Goal: Task Accomplishment & Management: Manage account settings

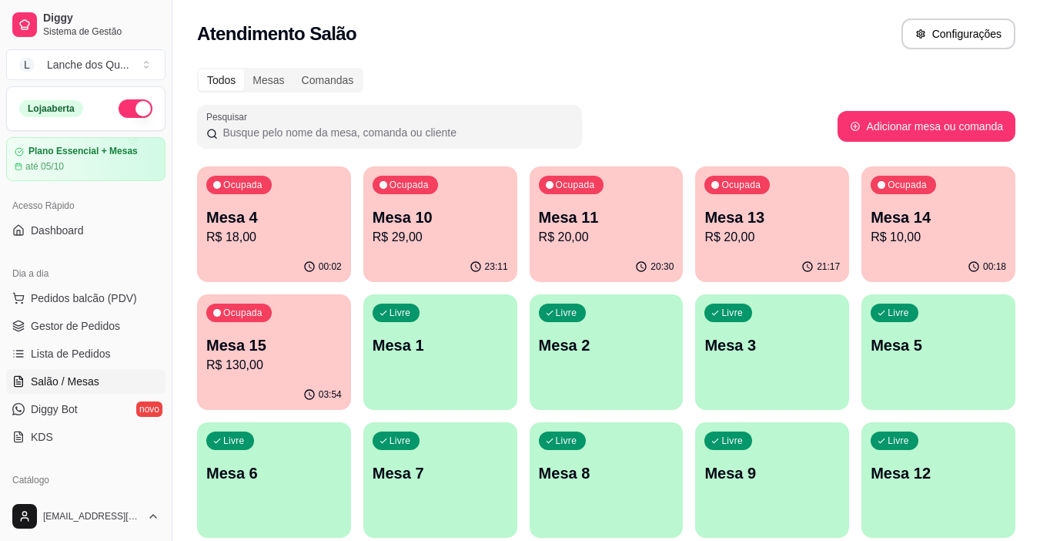
click at [768, 370] on div "Livre Mesa 3" at bounding box center [772, 342] width 154 height 97
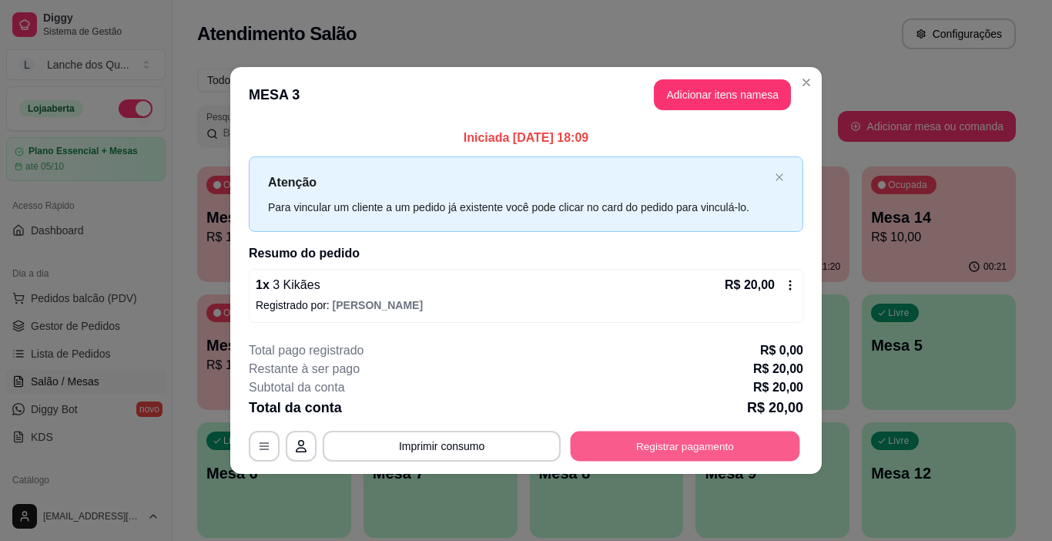
click at [659, 438] on button "Registrar pagamento" at bounding box center [686, 446] width 230 height 30
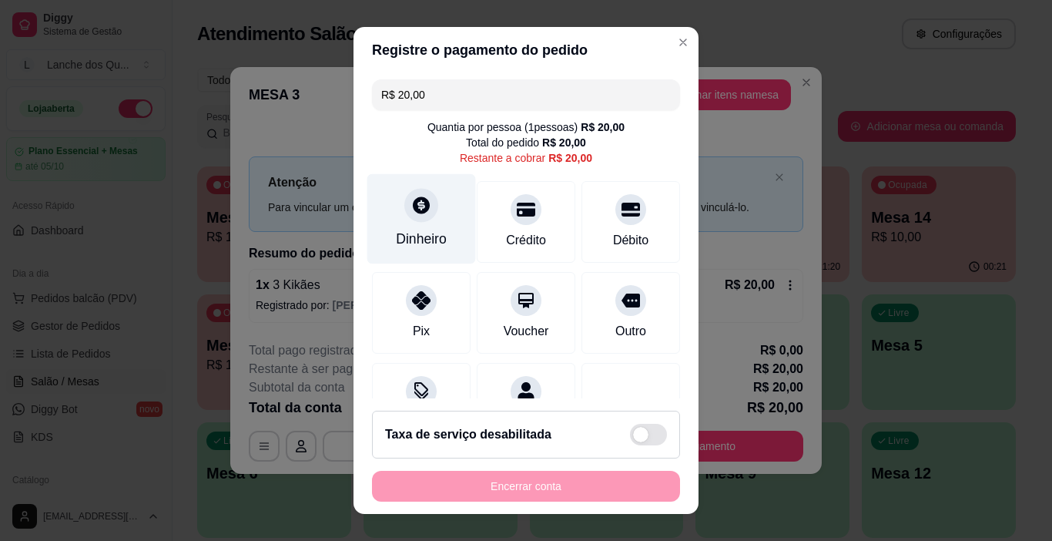
click at [431, 208] on div "Dinheiro" at bounding box center [421, 219] width 109 height 90
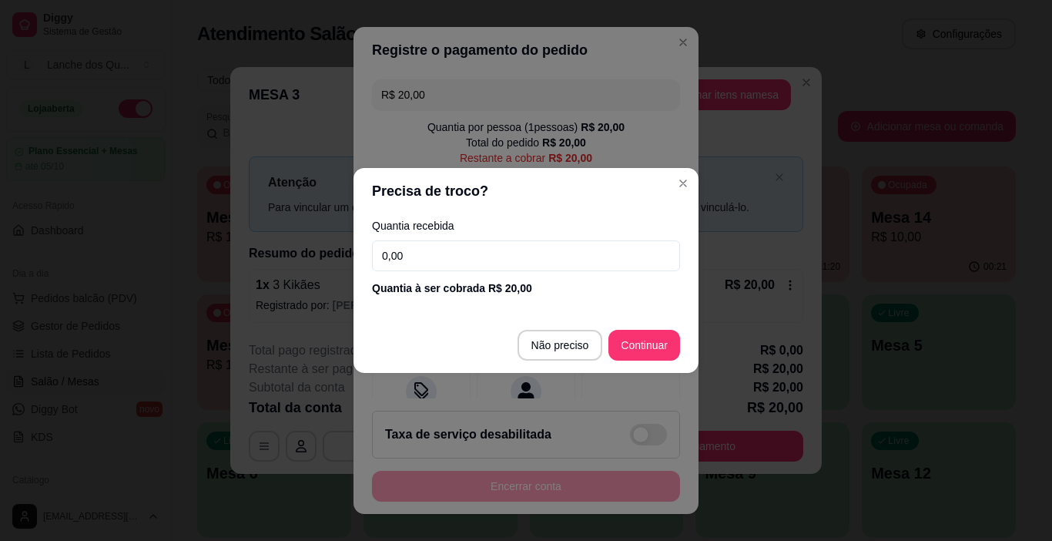
click at [433, 260] on input "0,00" at bounding box center [526, 255] width 308 height 31
type input "0,00"
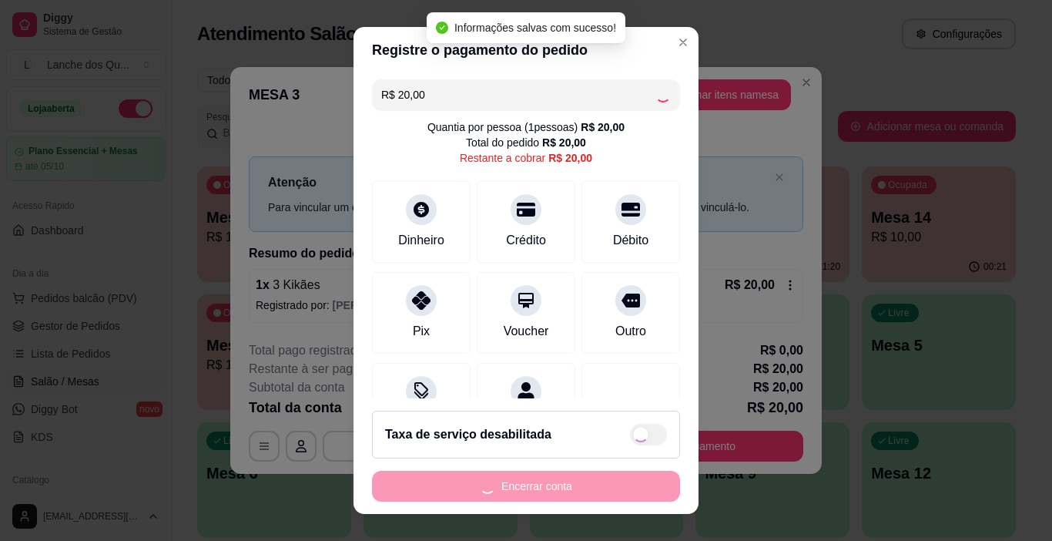
type input "R$ 0,00"
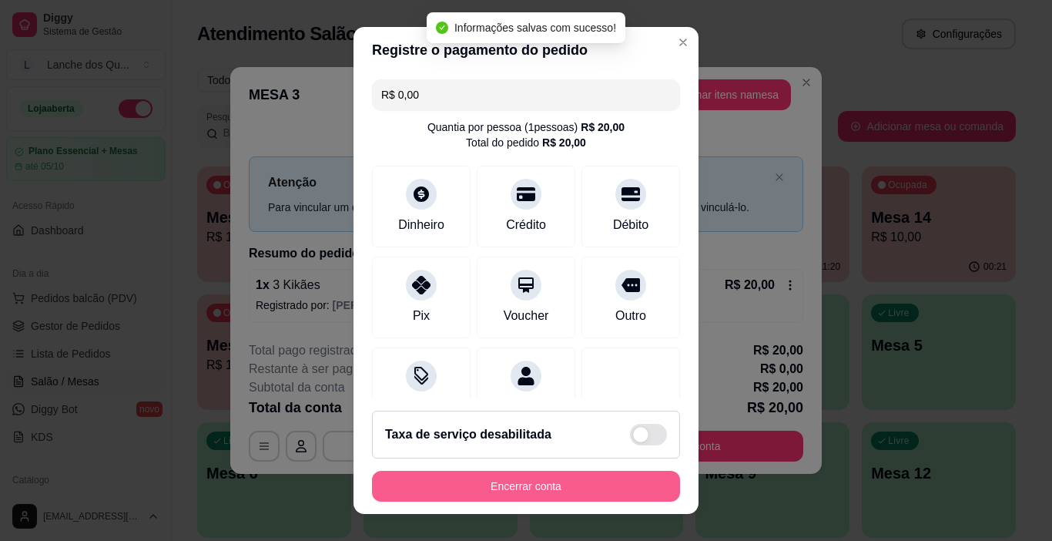
click at [538, 488] on button "Encerrar conta" at bounding box center [526, 486] width 308 height 31
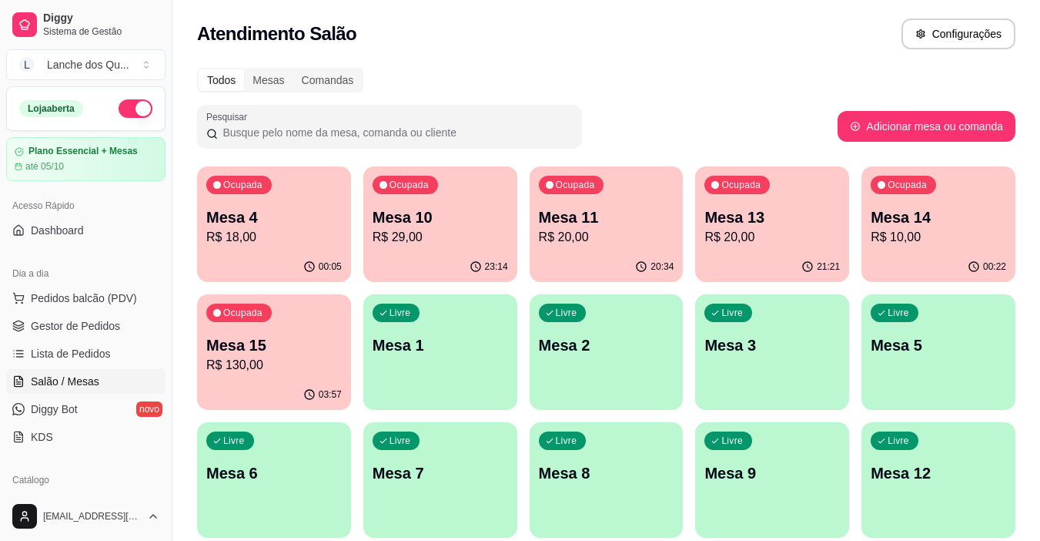
click at [283, 234] on p "R$ 18,00" at bounding box center [274, 237] width 136 height 18
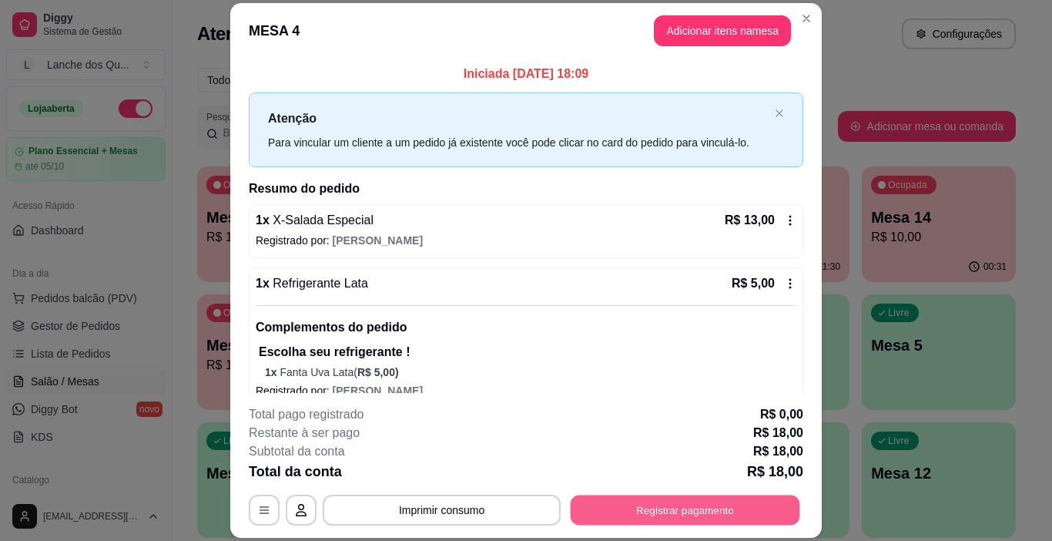
click at [634, 514] on button "Registrar pagamento" at bounding box center [686, 510] width 230 height 30
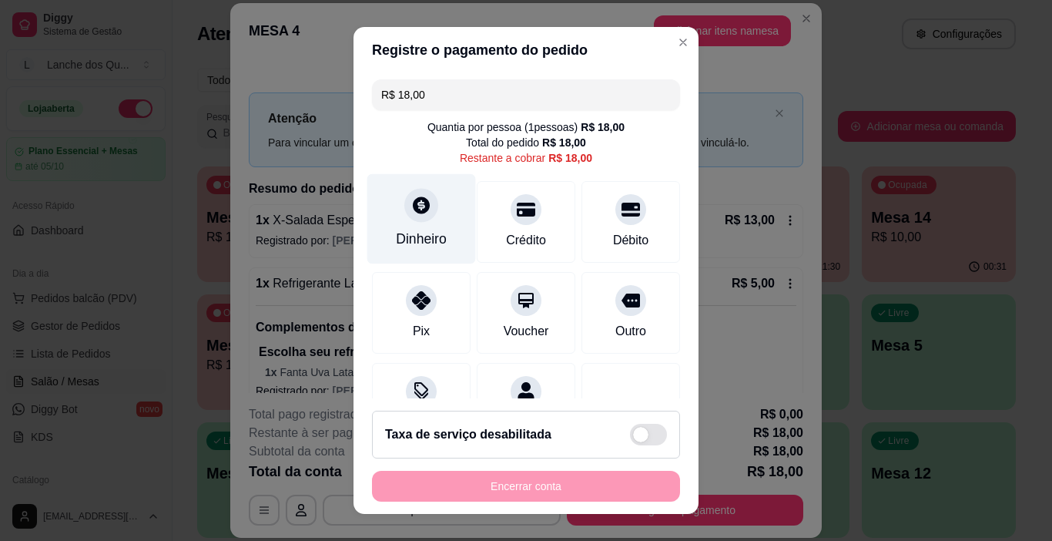
click at [410, 224] on div "Dinheiro" at bounding box center [421, 219] width 109 height 90
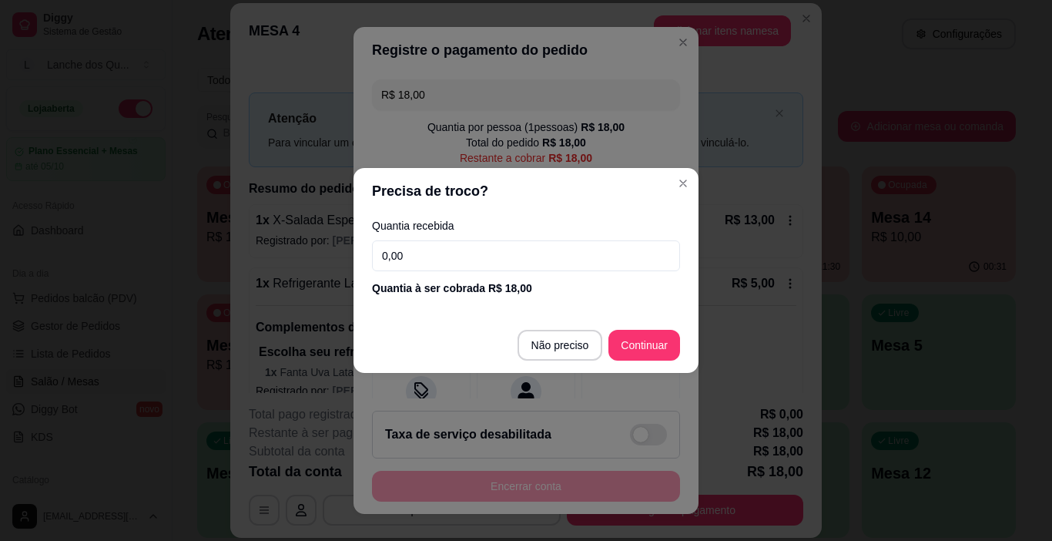
click at [440, 260] on input "0,00" at bounding box center [526, 255] width 308 height 31
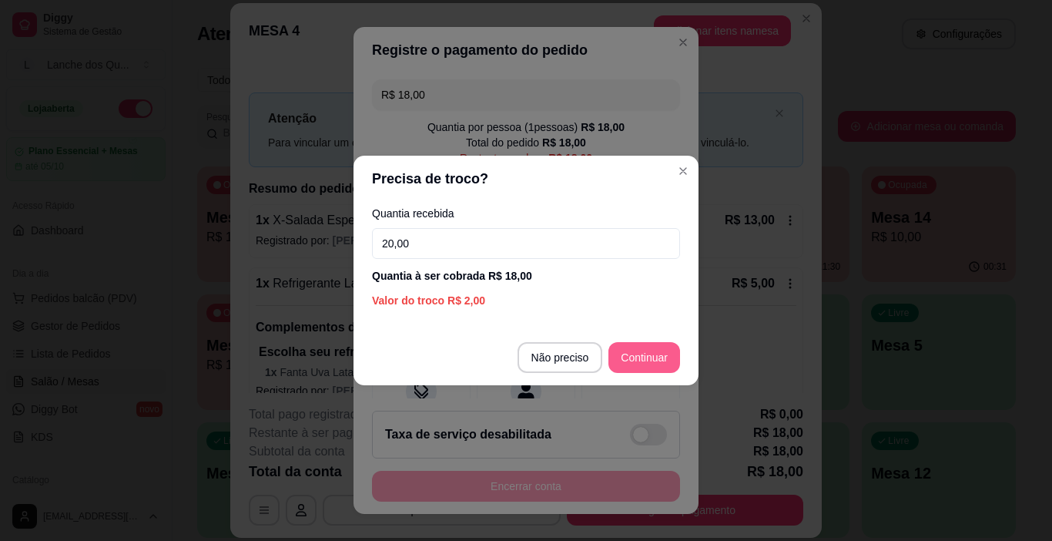
type input "20,00"
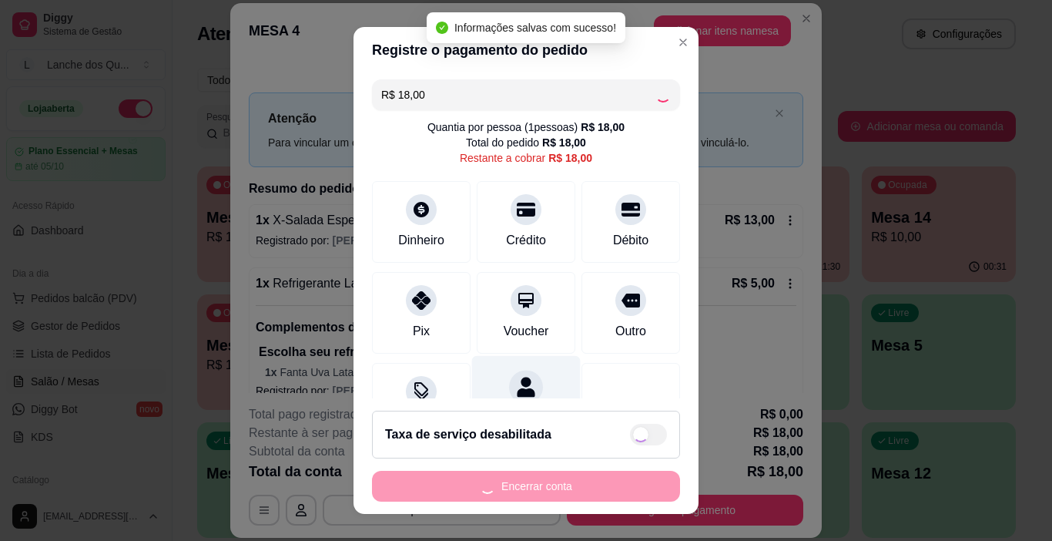
type input "R$ 0,00"
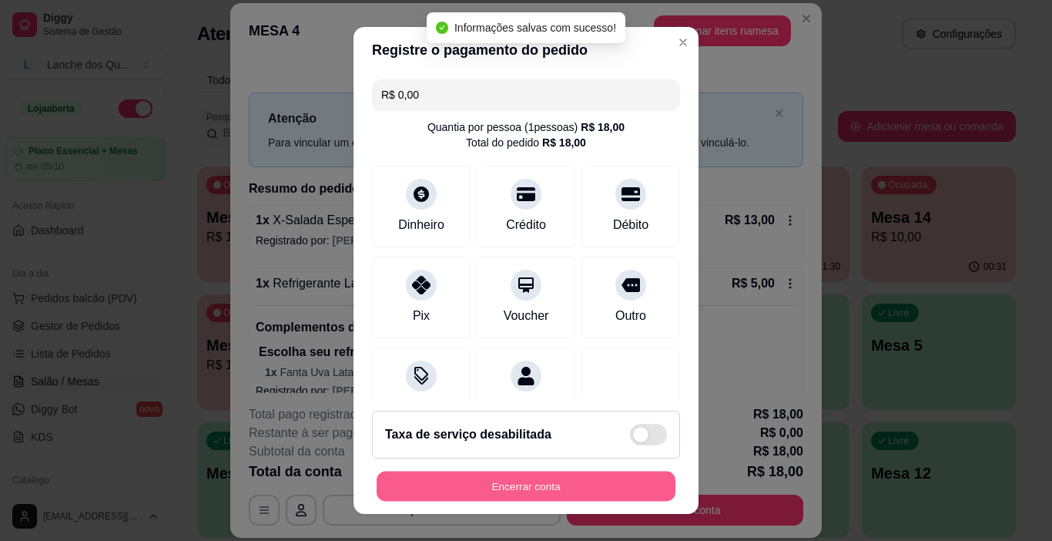
click at [515, 494] on button "Encerrar conta" at bounding box center [526, 486] width 299 height 30
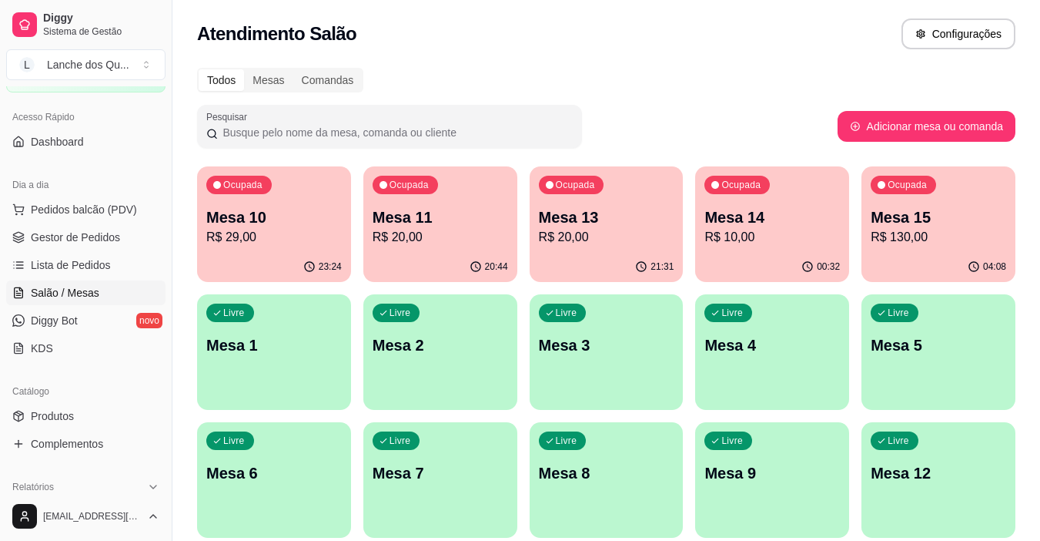
scroll to position [154, 0]
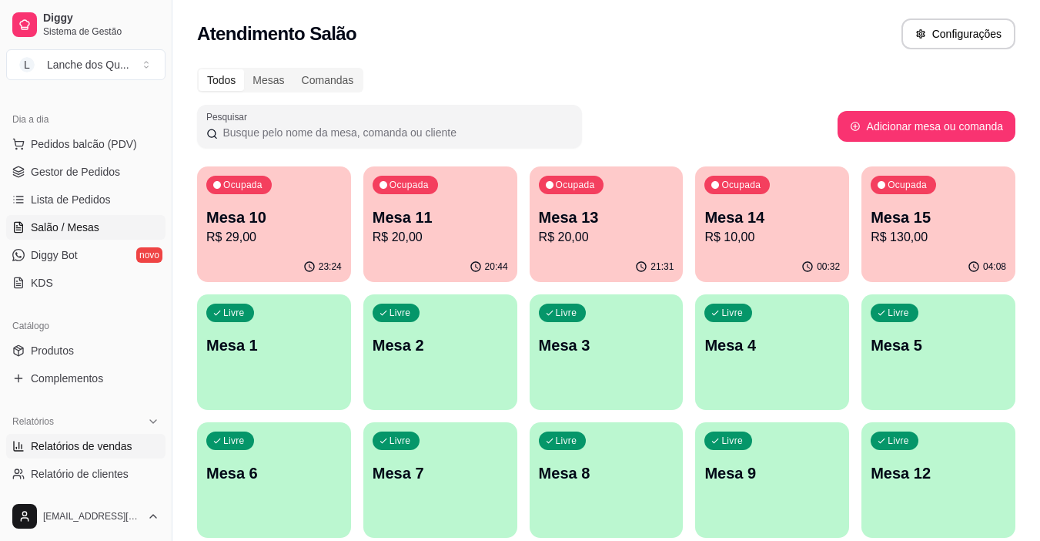
click at [89, 448] on span "Relatórios de vendas" at bounding box center [82, 445] width 102 height 15
select select "ALL"
select select "0"
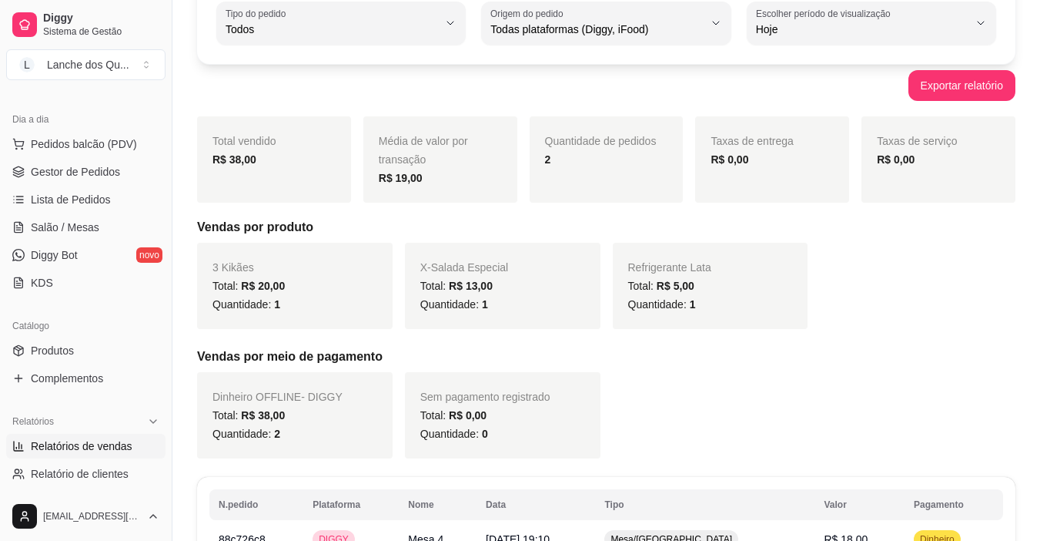
scroll to position [265, 0]
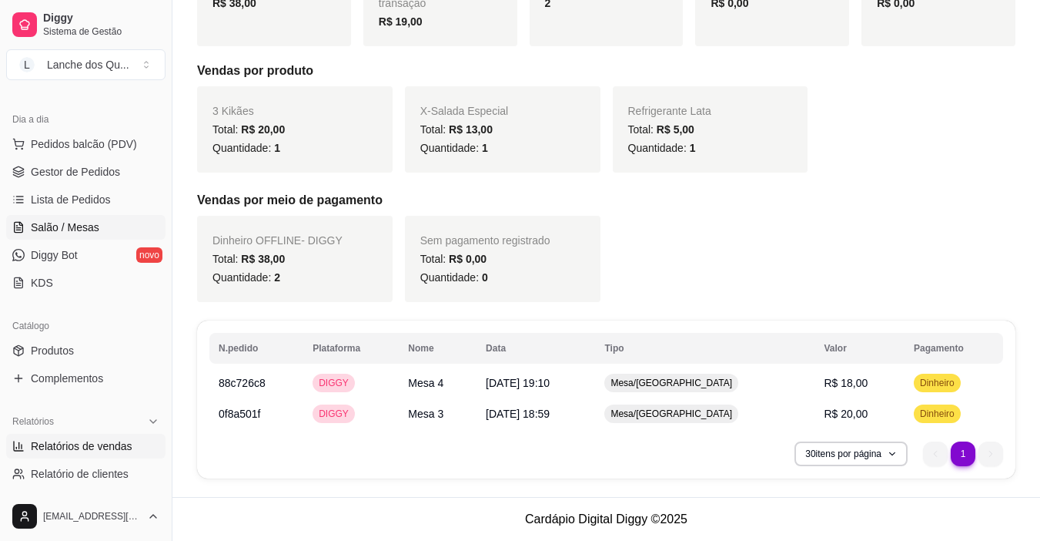
click at [82, 226] on span "Salão / Mesas" at bounding box center [65, 226] width 69 height 15
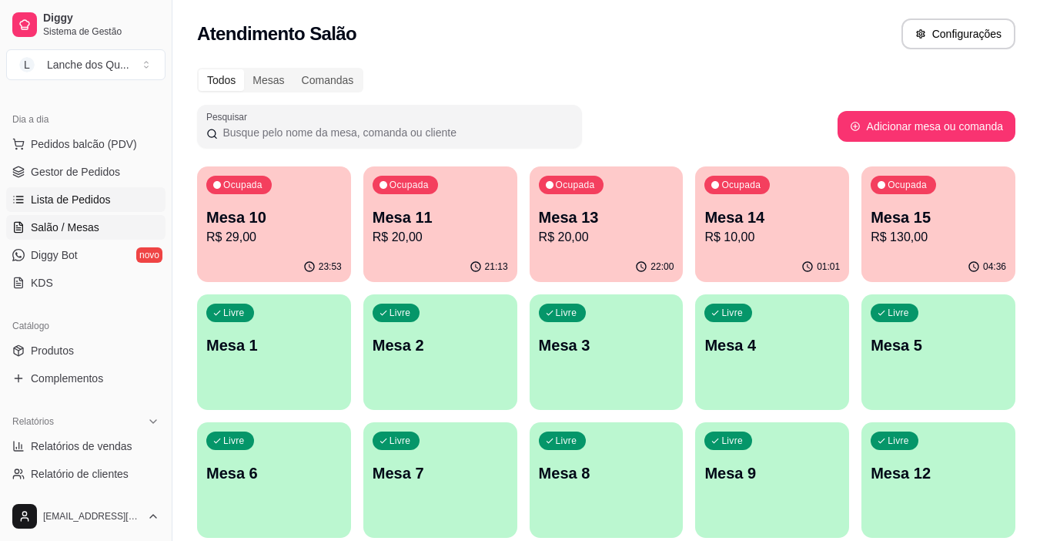
click at [76, 188] on link "Lista de Pedidos" at bounding box center [85, 199] width 159 height 25
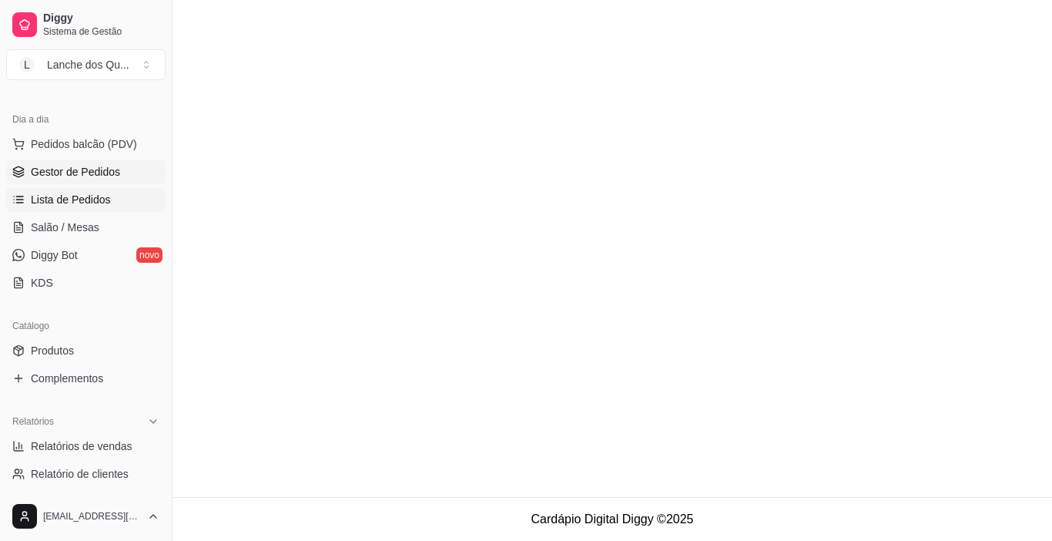
click at [92, 174] on span "Gestor de Pedidos" at bounding box center [75, 171] width 89 height 15
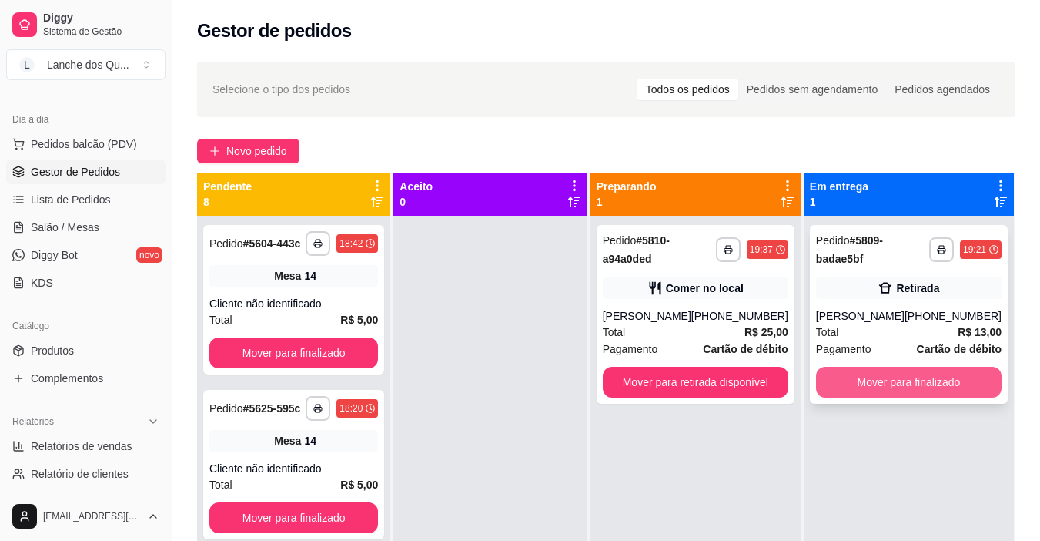
click at [883, 381] on button "Mover para finalizado" at bounding box center [909, 382] width 186 height 31
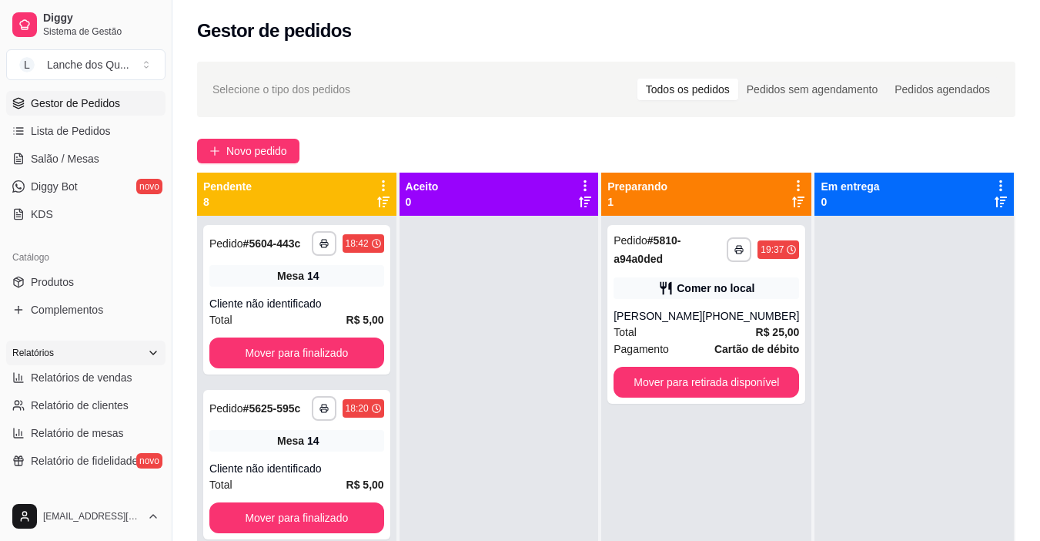
scroll to position [308, 0]
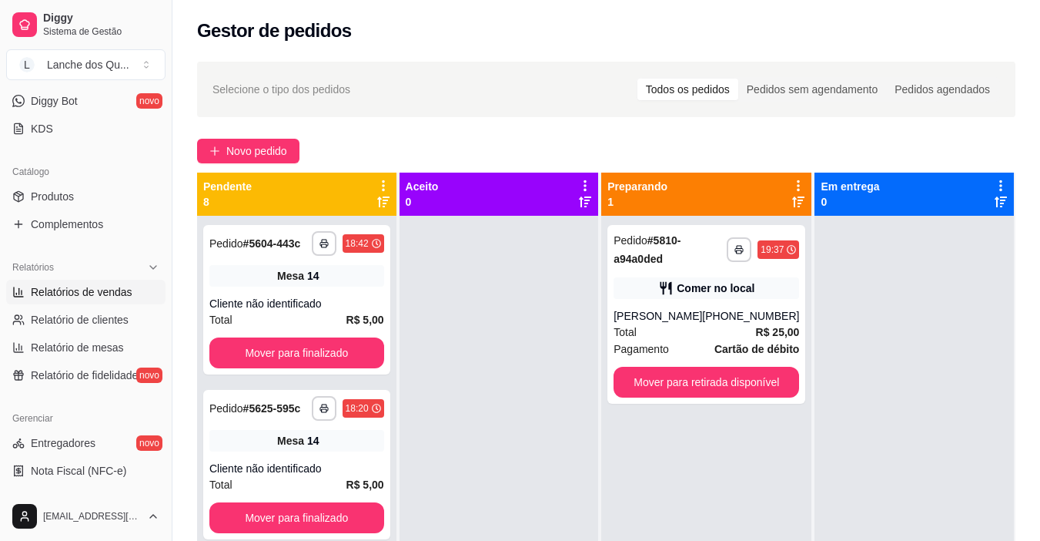
click at [106, 290] on span "Relatórios de vendas" at bounding box center [82, 291] width 102 height 15
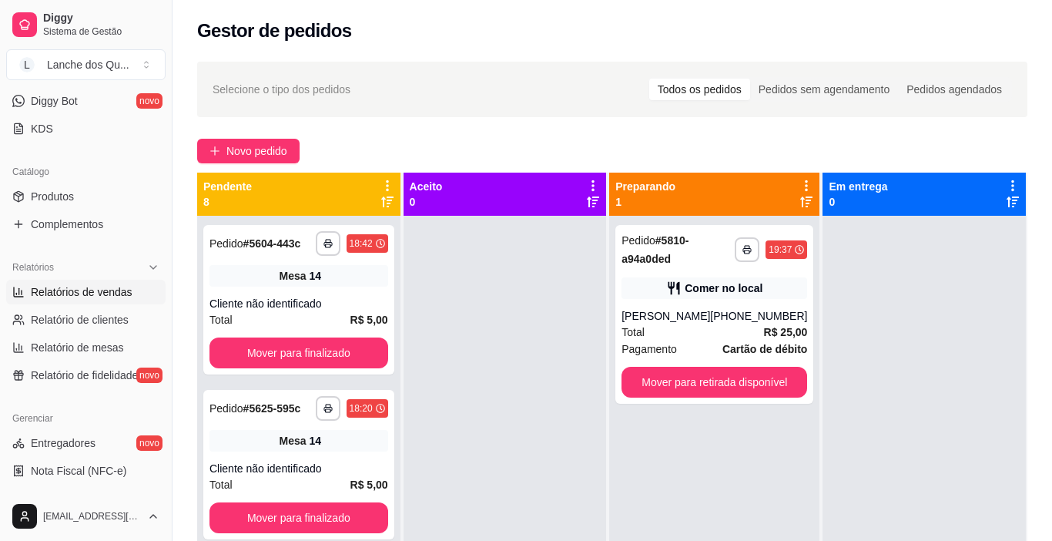
select select "ALL"
select select "0"
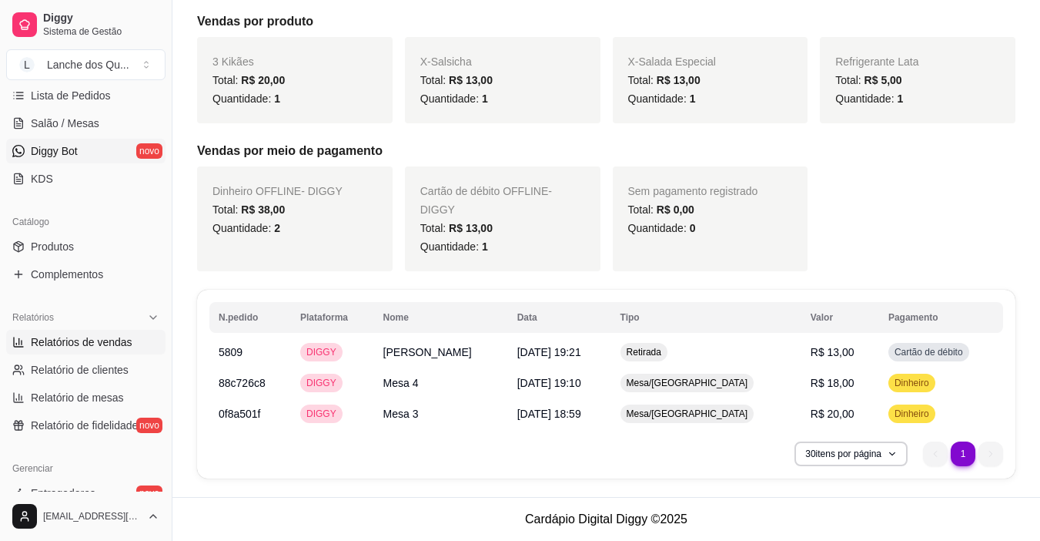
scroll to position [231, 0]
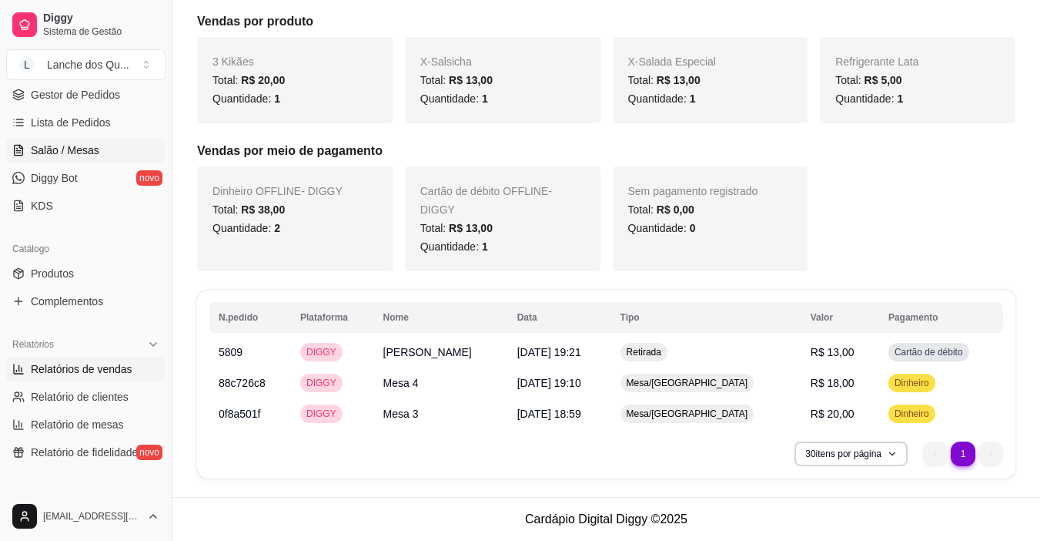
click at [92, 148] on span "Salão / Mesas" at bounding box center [65, 149] width 69 height 15
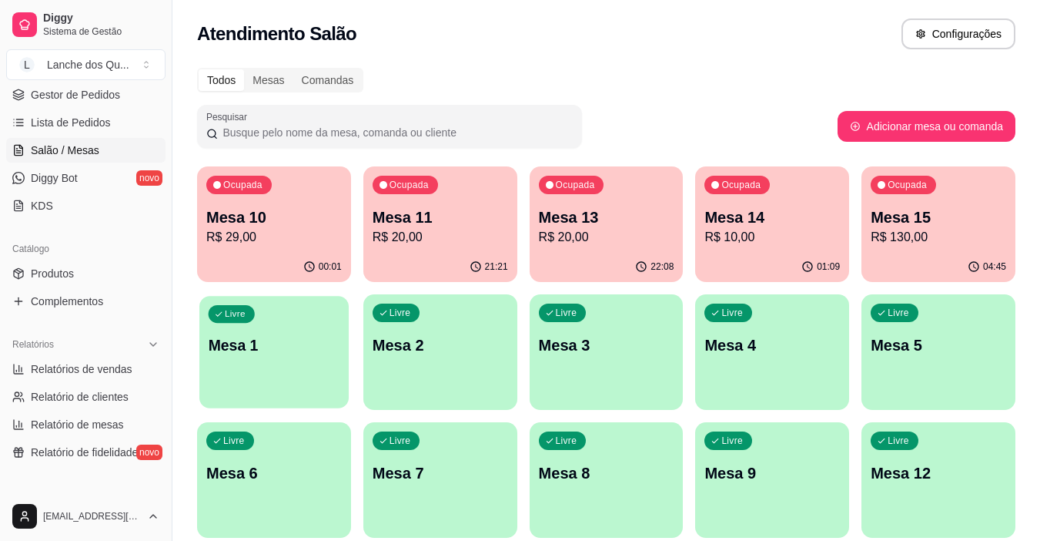
click at [324, 355] on p "Mesa 1" at bounding box center [275, 345] width 132 height 21
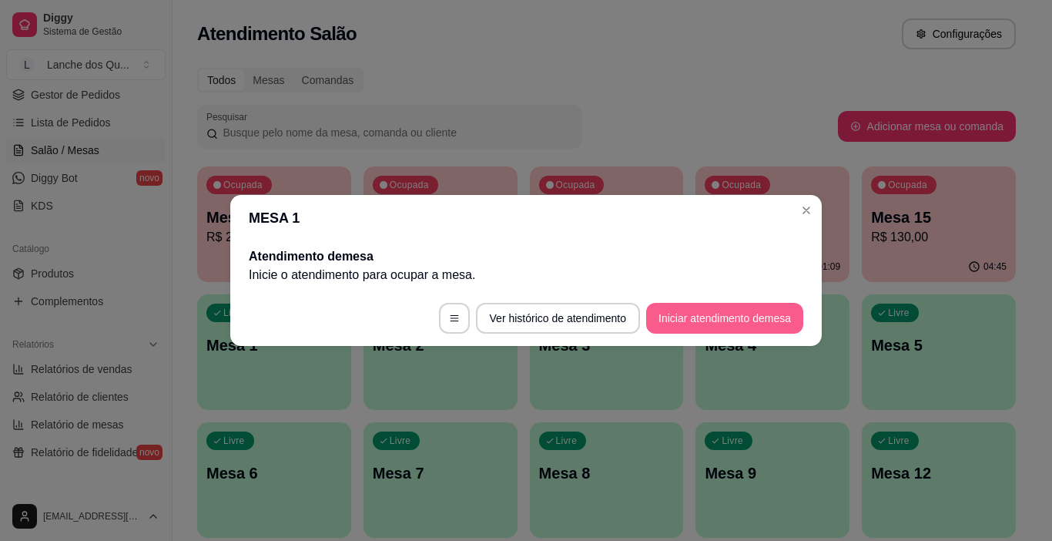
click at [770, 313] on button "Iniciar atendimento de mesa" at bounding box center [724, 318] width 157 height 31
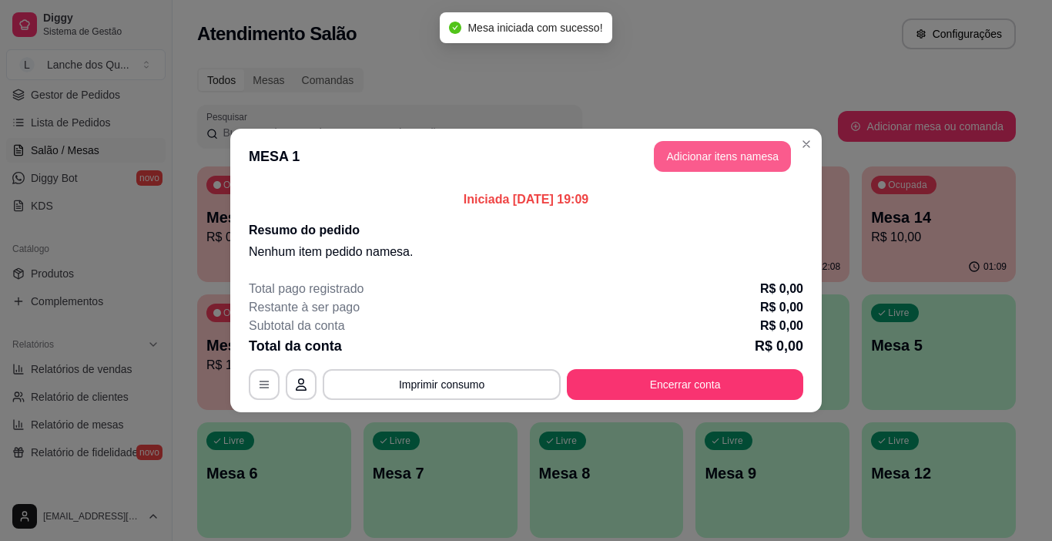
click at [745, 158] on button "Adicionar itens na mesa" at bounding box center [722, 156] width 137 height 31
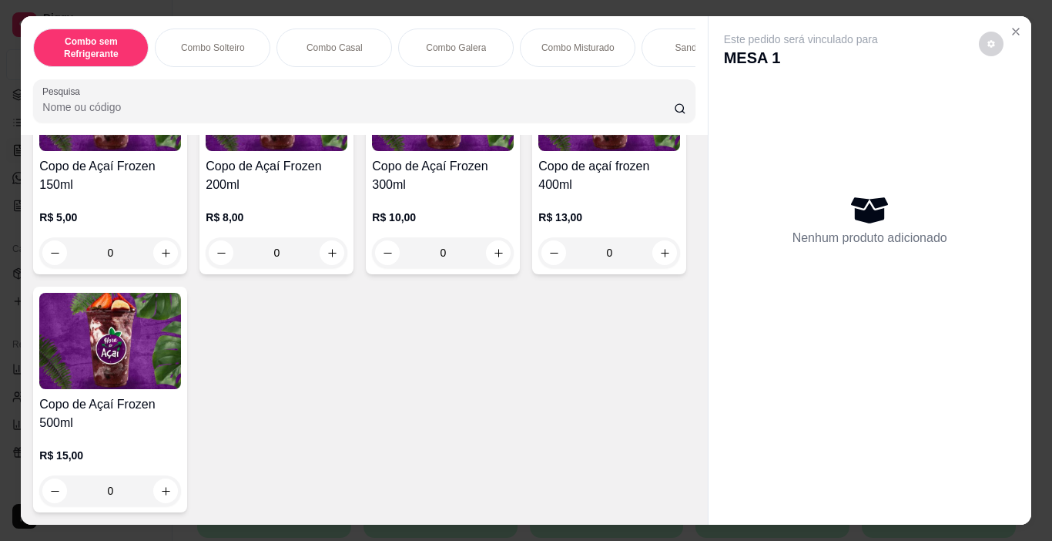
scroll to position [4852, 0]
type input "1"
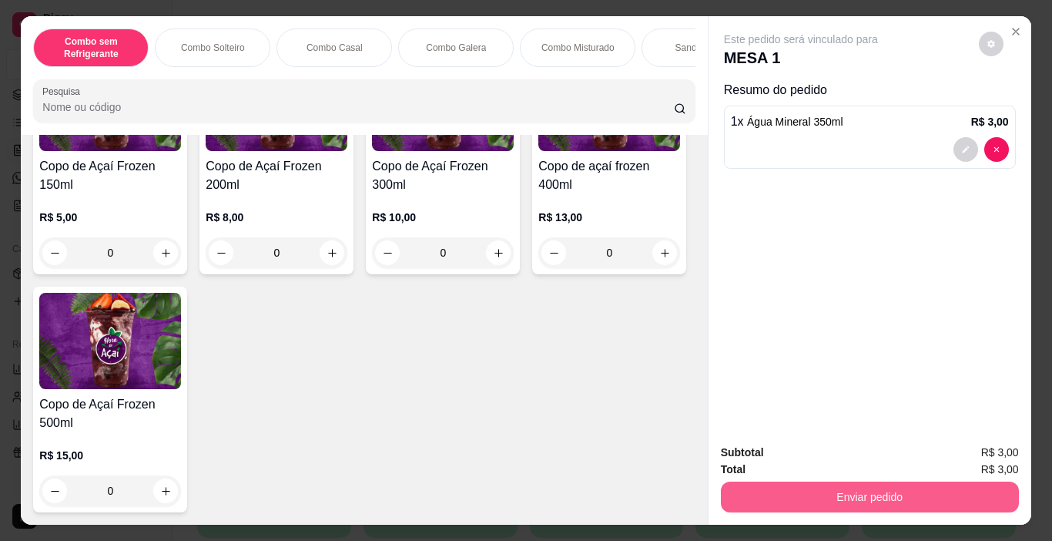
click at [761, 495] on button "Enviar pedido" at bounding box center [870, 496] width 298 height 31
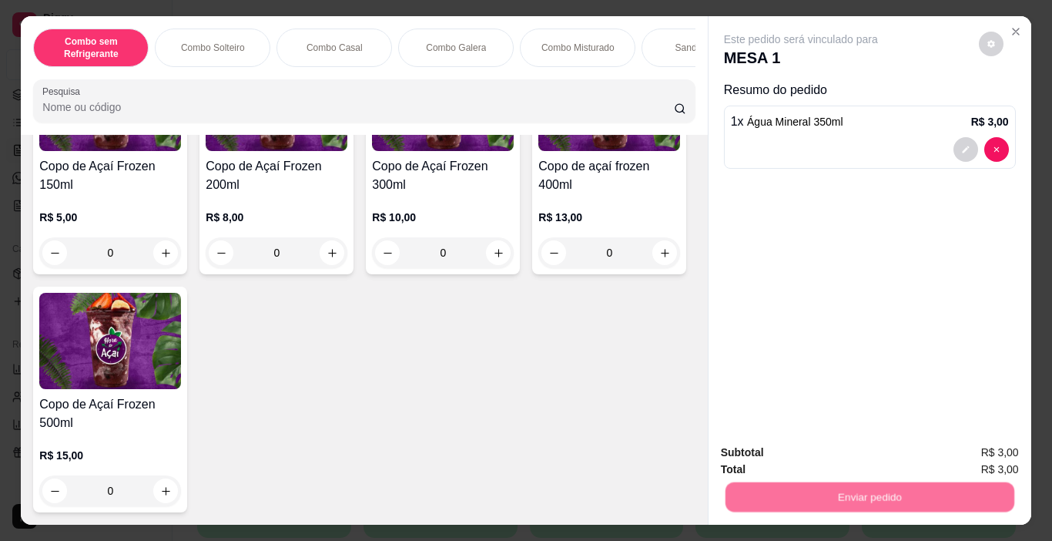
click at [858, 451] on button "Registrar cliente" at bounding box center [876, 452] width 102 height 29
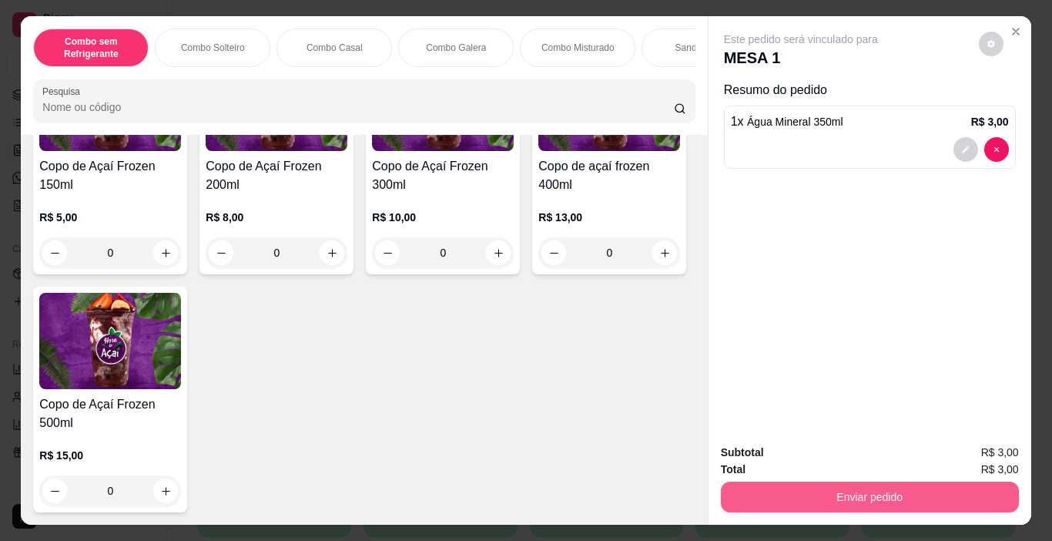
click at [832, 497] on button "Enviar pedido" at bounding box center [870, 496] width 298 height 31
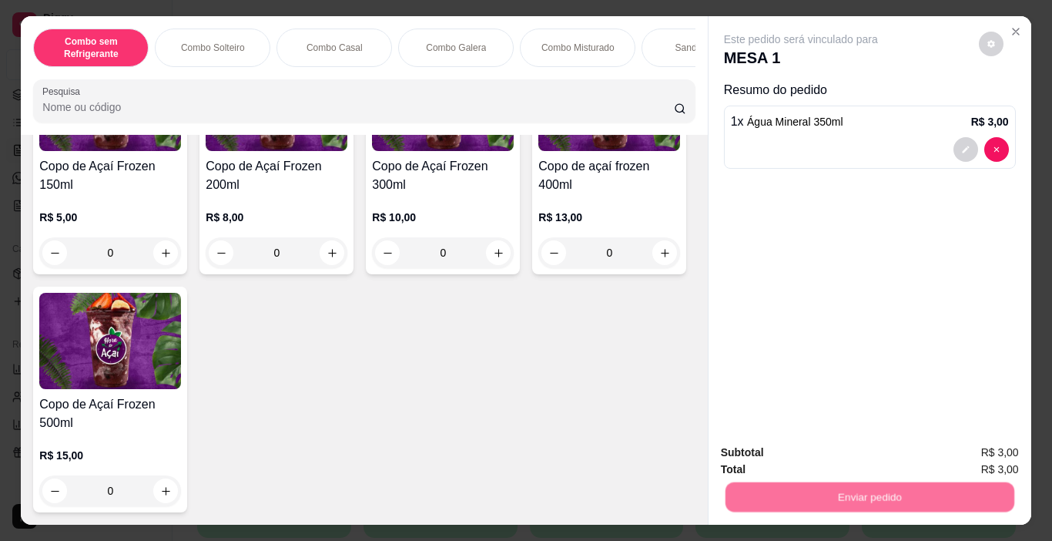
click at [970, 444] on button "Enviar pedido" at bounding box center [979, 452] width 85 height 28
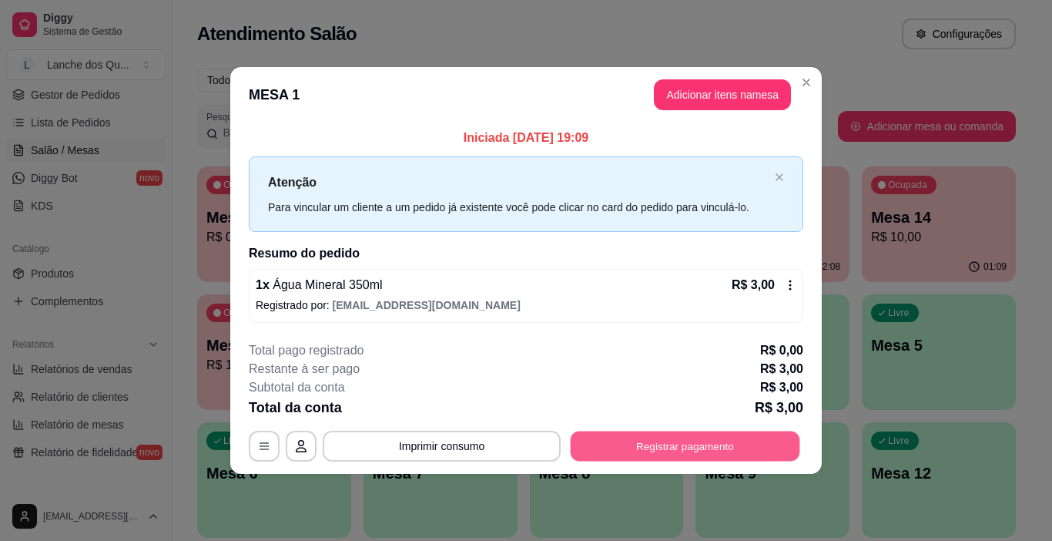
click at [770, 456] on button "Registrar pagamento" at bounding box center [686, 446] width 230 height 30
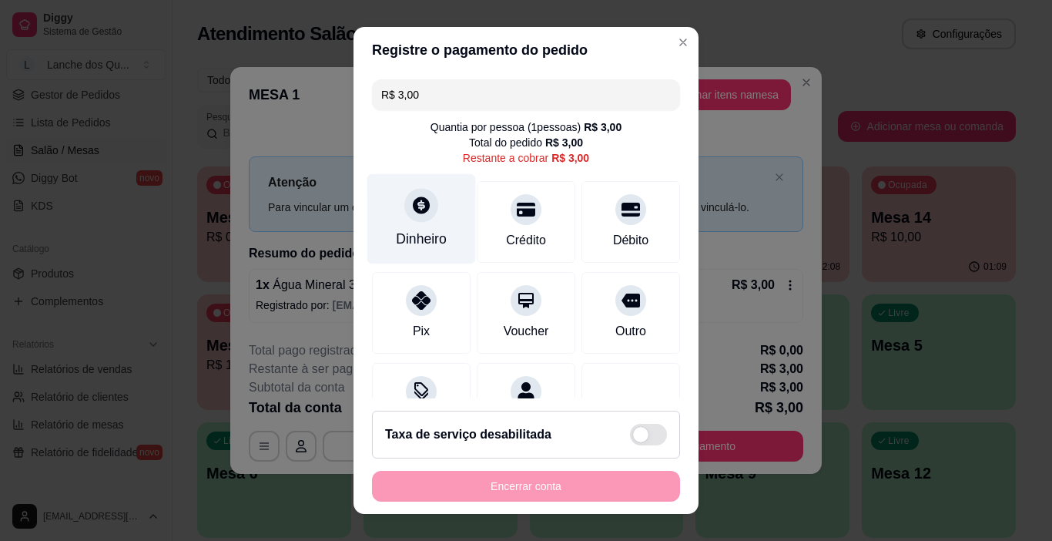
click at [411, 220] on div at bounding box center [421, 206] width 34 height 34
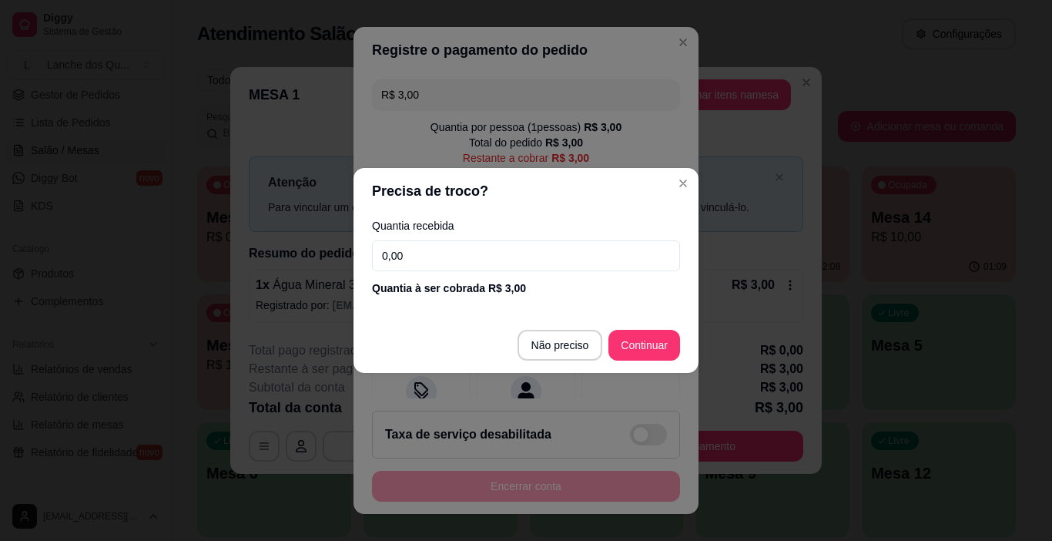
drag, startPoint x: 489, startPoint y: 240, endPoint x: 215, endPoint y: 240, distance: 274.2
click at [211, 243] on div "Precisa de troco? Quantia recebida 0,00 Quantia à ser cobrada R$ 3,00 Não preci…" at bounding box center [526, 270] width 1052 height 541
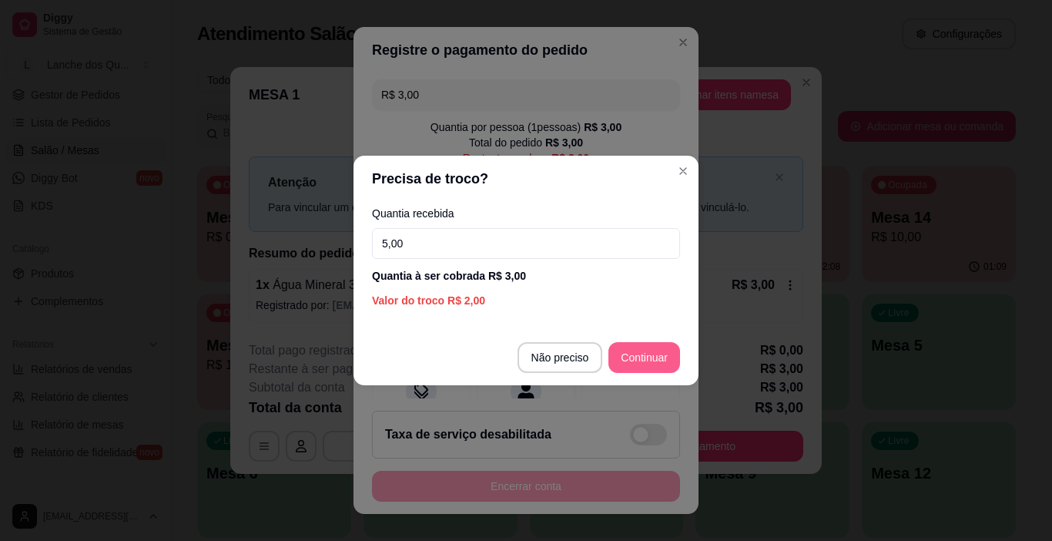
type input "5,00"
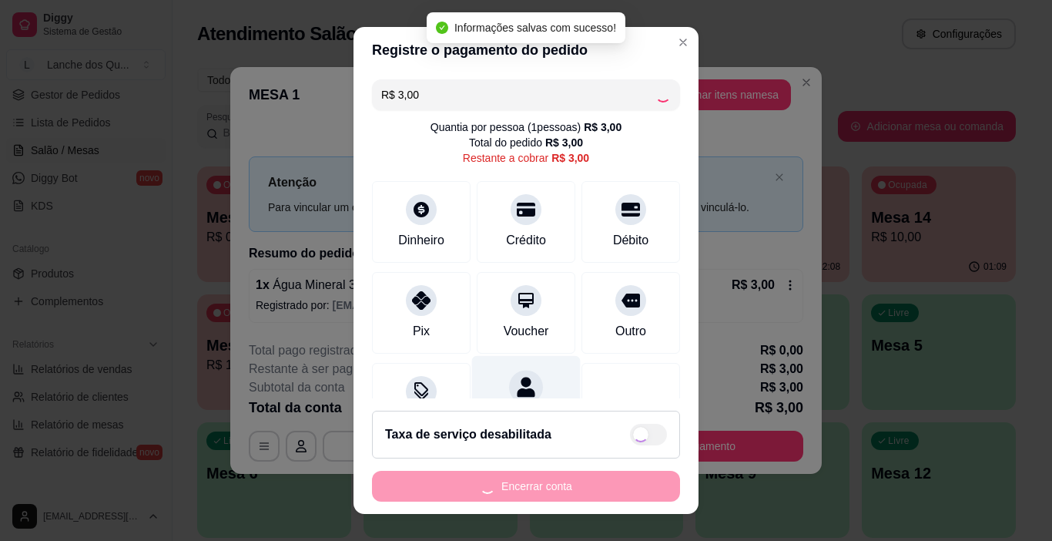
type input "R$ 0,00"
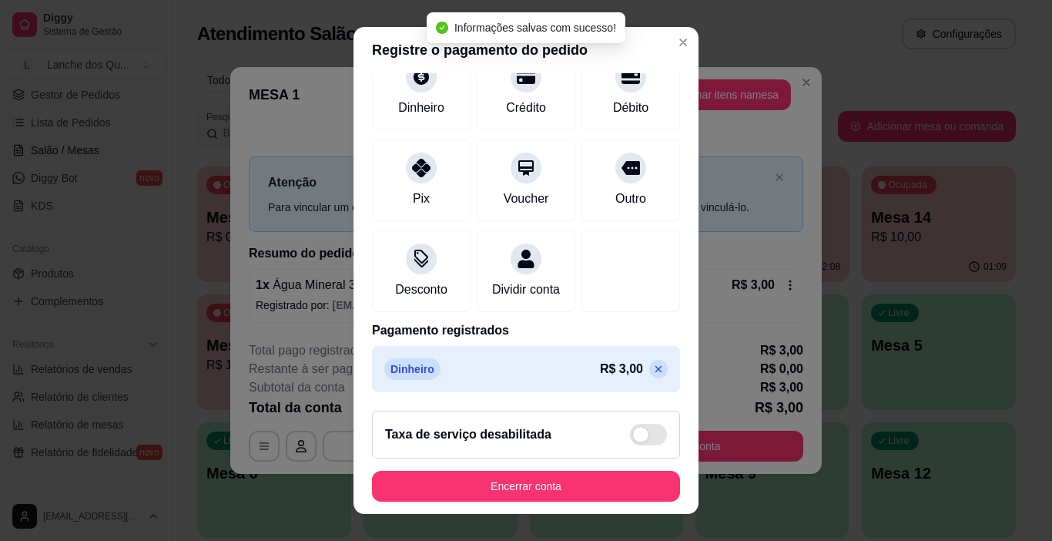
scroll to position [136, 0]
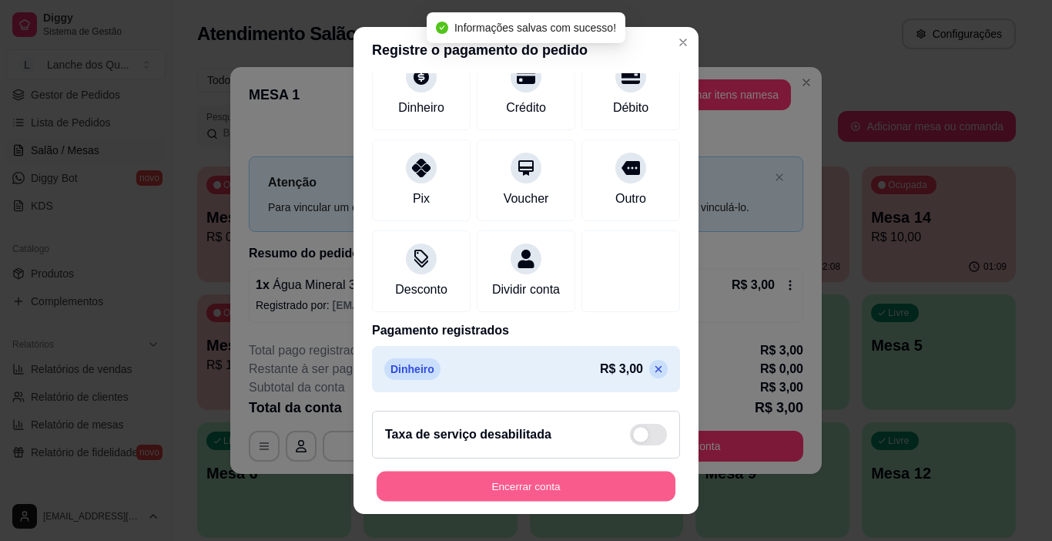
click at [558, 485] on button "Encerrar conta" at bounding box center [526, 486] width 299 height 30
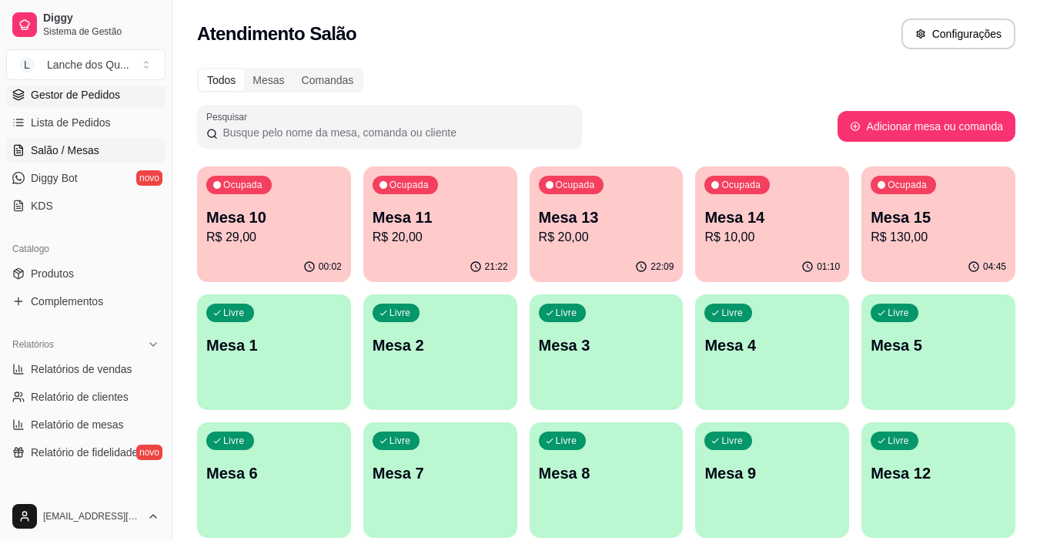
click at [53, 102] on link "Gestor de Pedidos" at bounding box center [85, 94] width 159 height 25
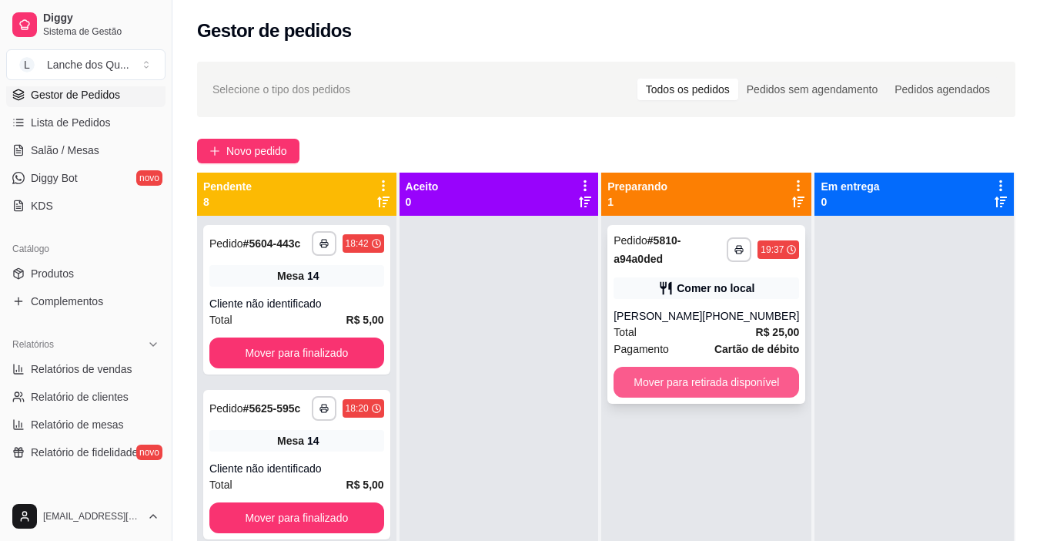
click at [715, 392] on button "Mover para retirada disponível" at bounding box center [707, 382] width 186 height 31
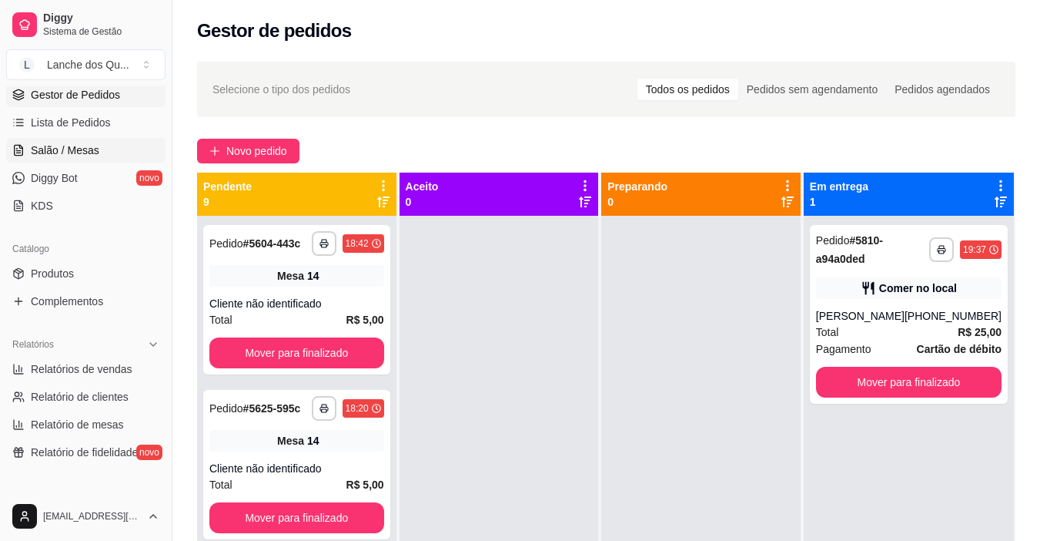
click at [85, 152] on span "Salão / Mesas" at bounding box center [65, 149] width 69 height 15
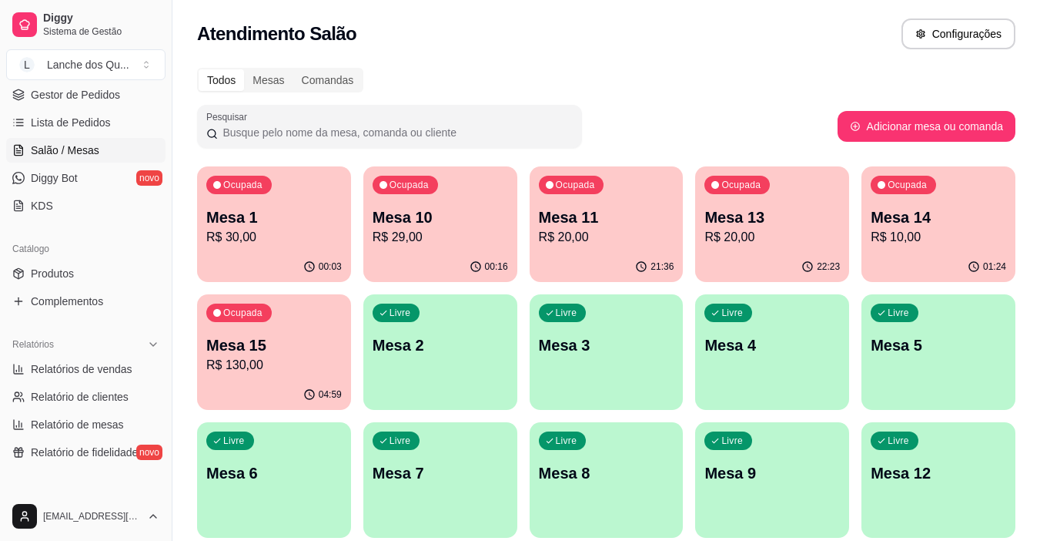
click at [251, 207] on p "Mesa 1" at bounding box center [274, 217] width 136 height 22
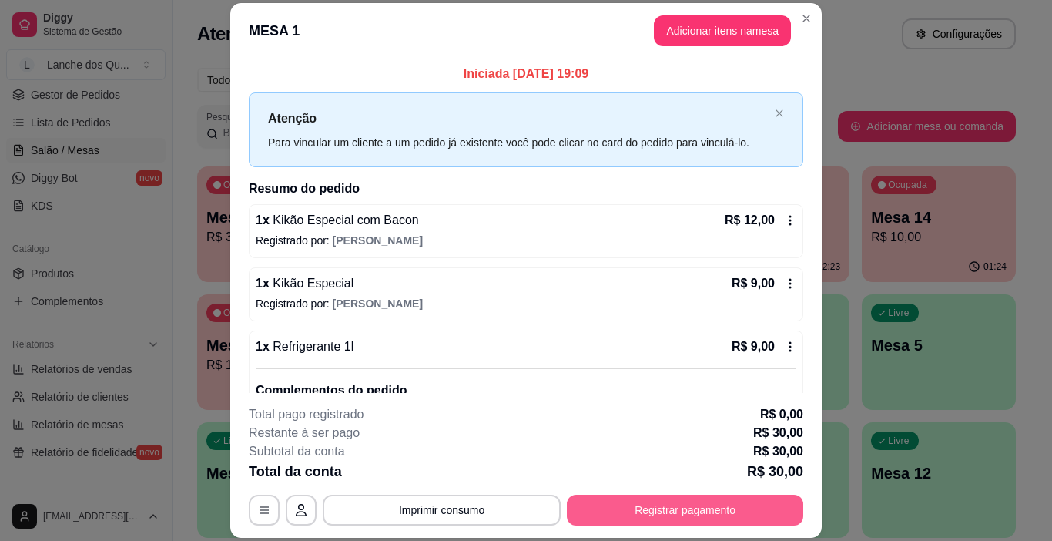
click at [672, 508] on button "Registrar pagamento" at bounding box center [685, 509] width 236 height 31
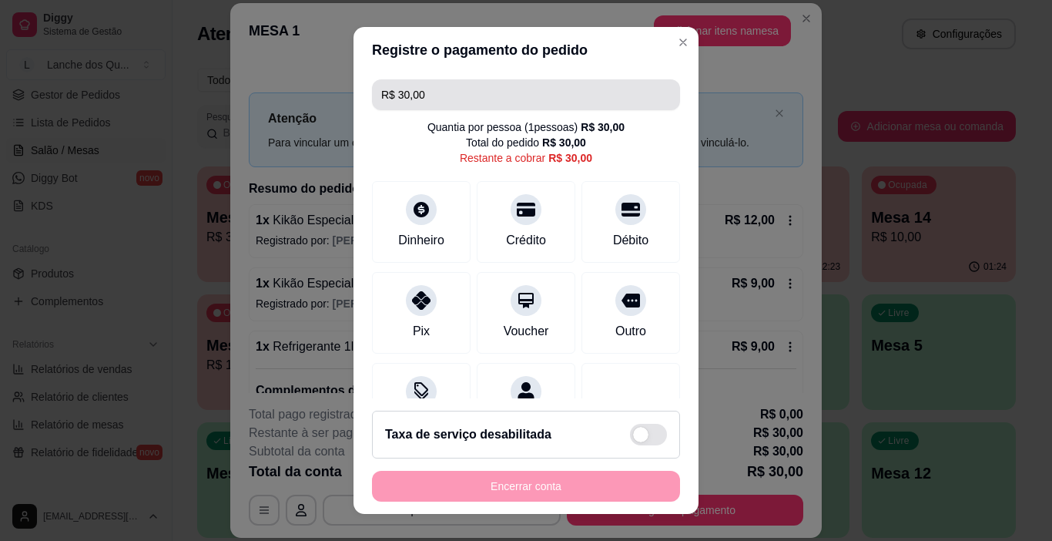
click at [498, 102] on input "R$ 30,00" at bounding box center [526, 94] width 290 height 31
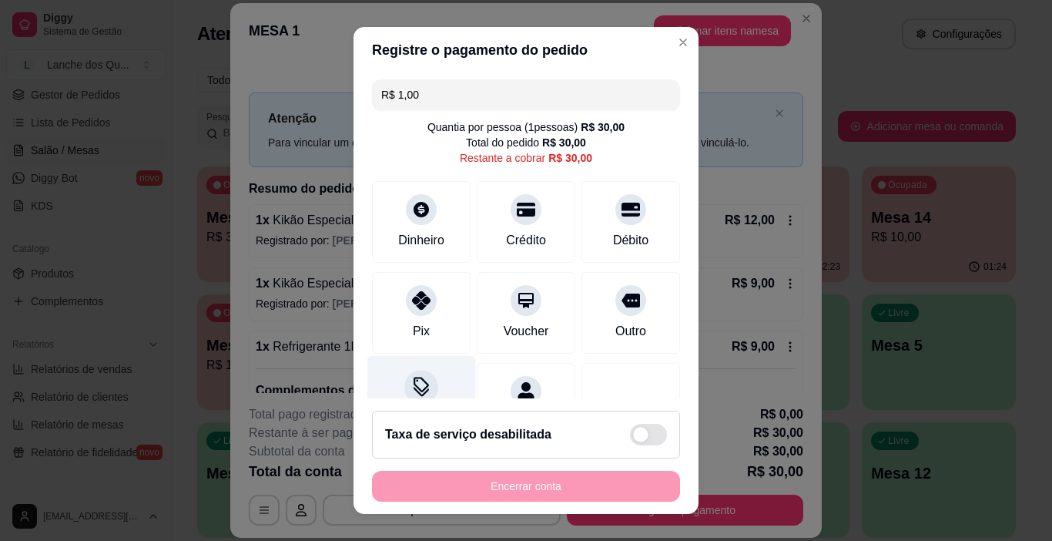
type input "R$ 1,00"
click at [421, 385] on icon at bounding box center [421, 387] width 20 height 20
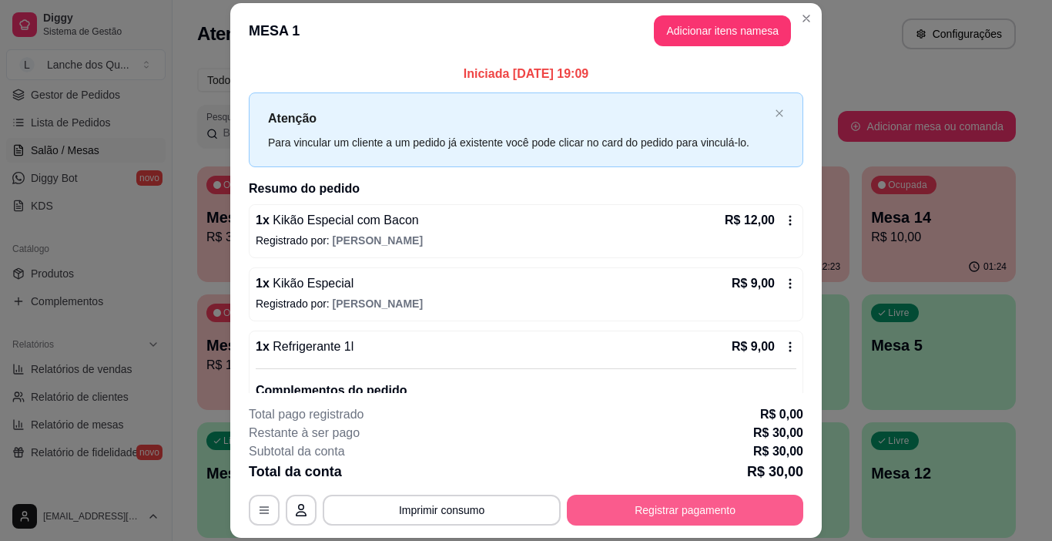
click at [647, 510] on button "Registrar pagamento" at bounding box center [685, 509] width 236 height 31
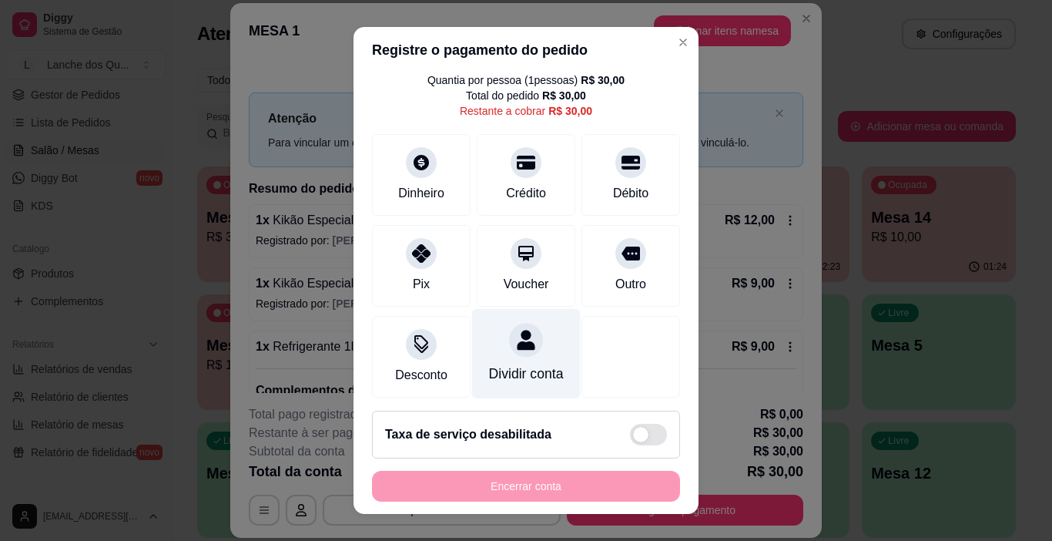
scroll to position [71, 0]
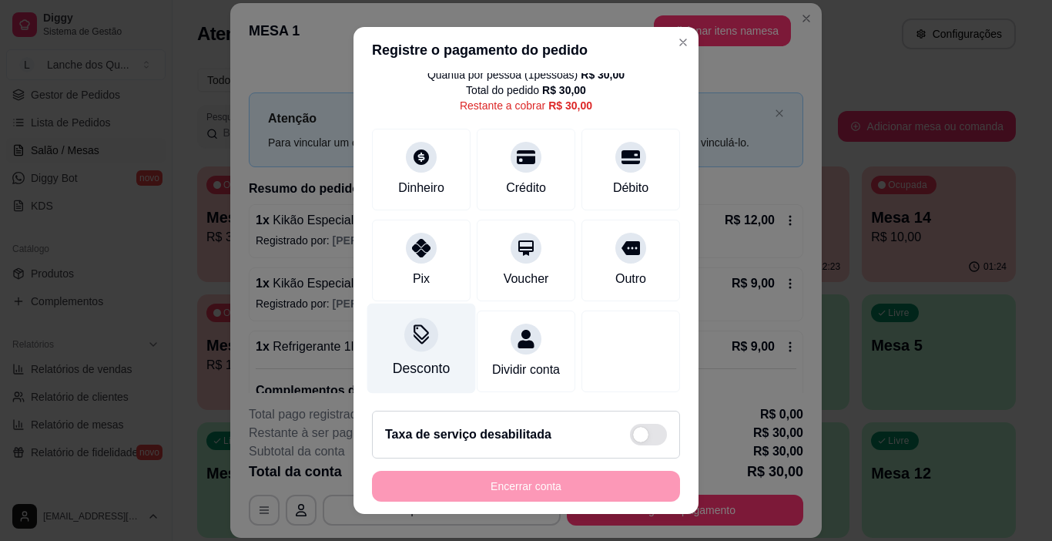
click at [418, 324] on icon at bounding box center [421, 334] width 20 height 20
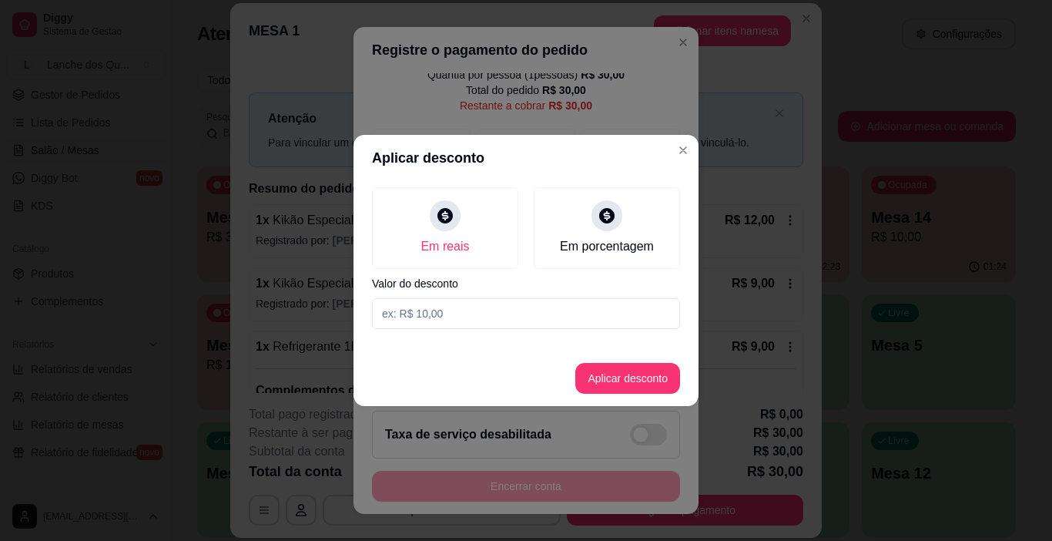
click at [412, 308] on input at bounding box center [526, 313] width 308 height 31
type input "1,00"
click at [641, 374] on button "Aplicar desconto" at bounding box center [628, 379] width 101 height 30
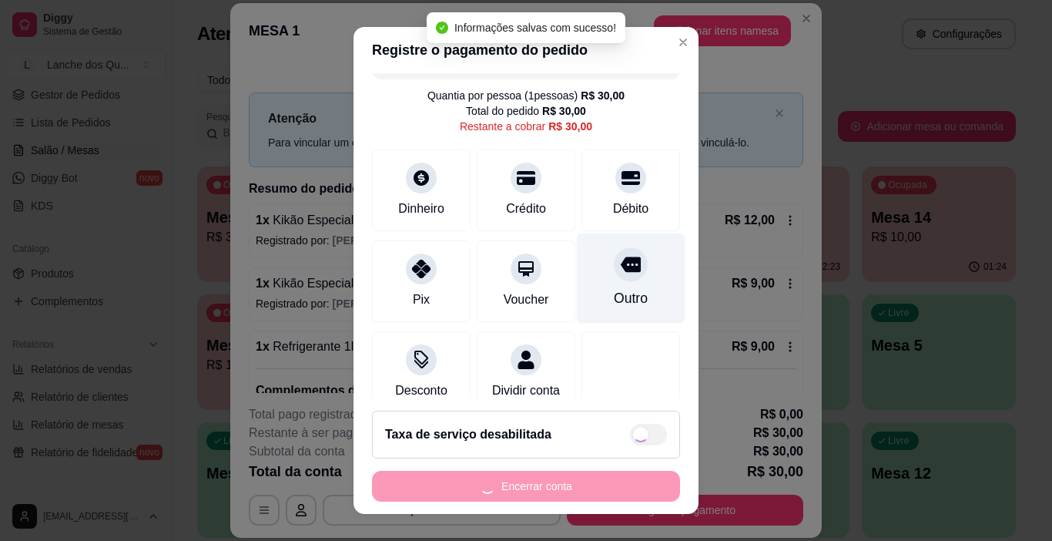
scroll to position [0, 0]
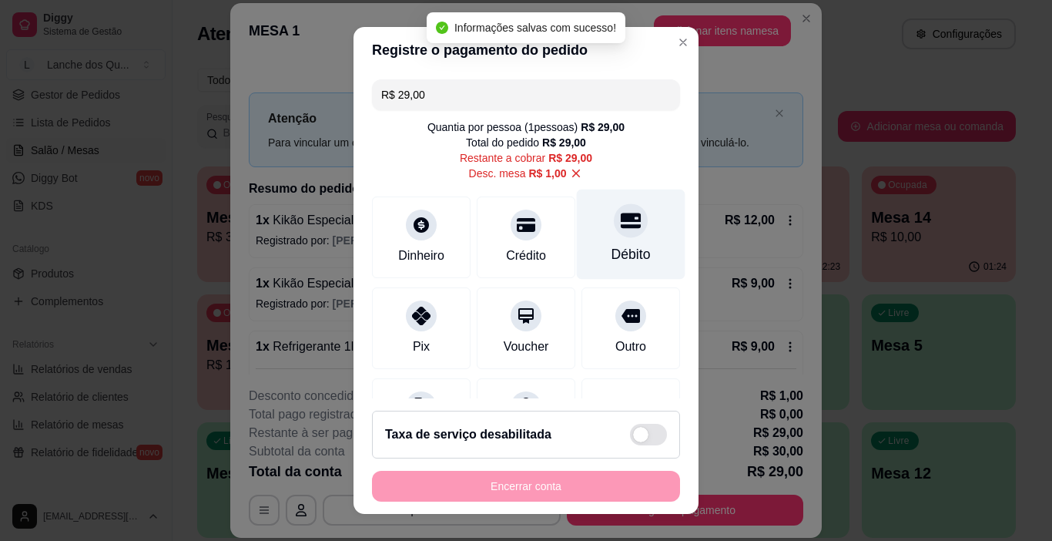
click at [621, 225] on icon at bounding box center [631, 220] width 20 height 15
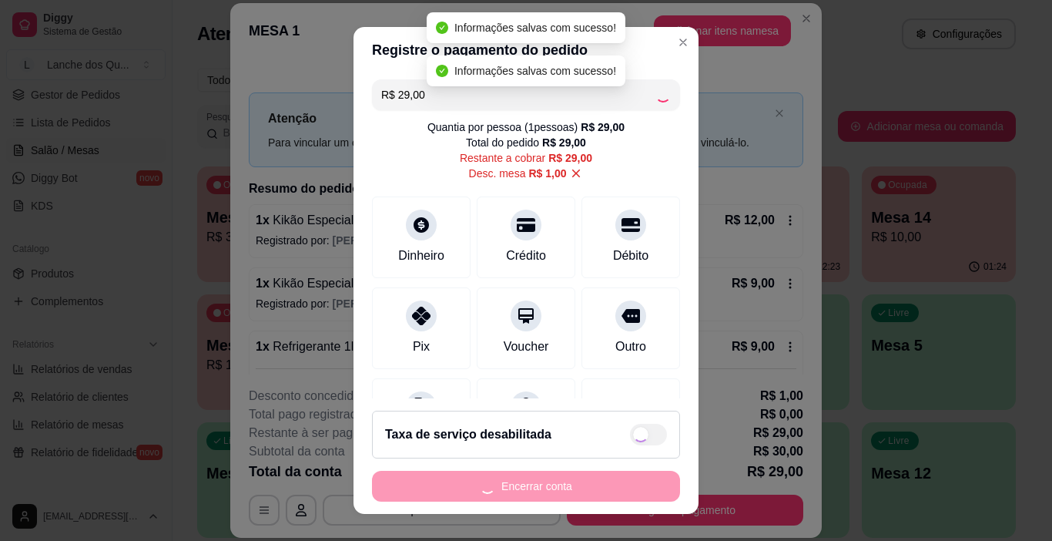
type input "R$ 0,00"
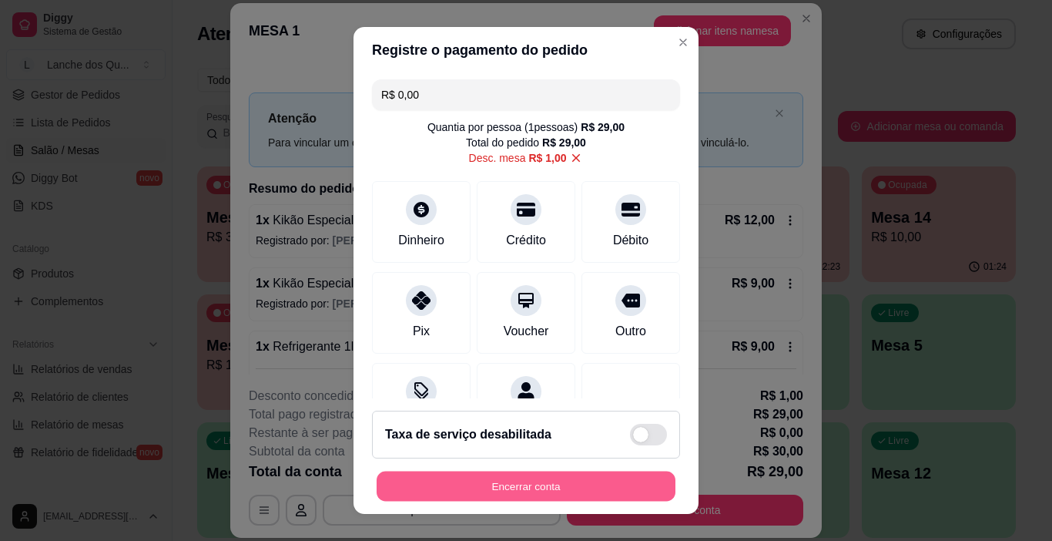
click at [533, 486] on button "Encerrar conta" at bounding box center [526, 486] width 299 height 30
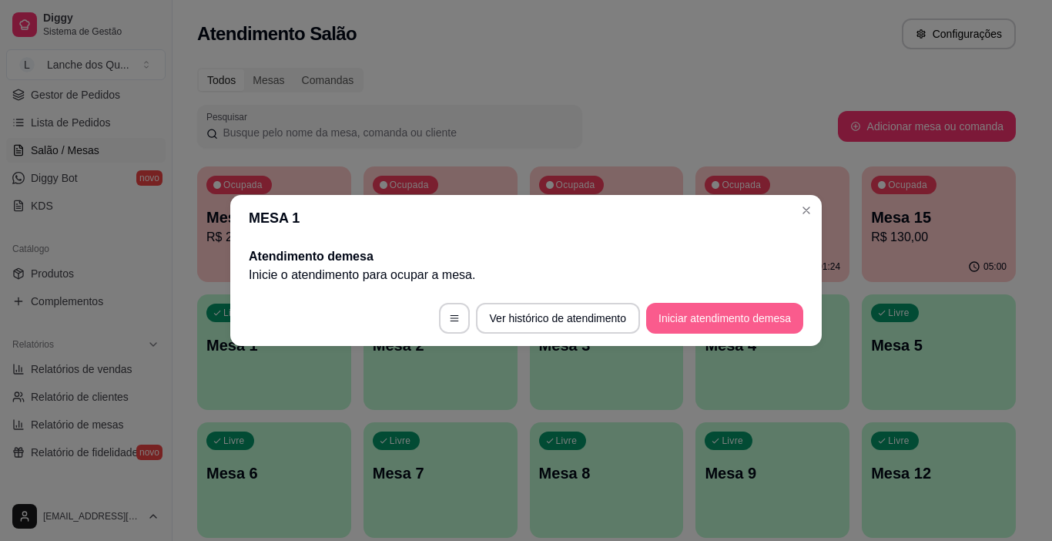
click at [704, 311] on button "Iniciar atendimento de mesa" at bounding box center [724, 318] width 157 height 31
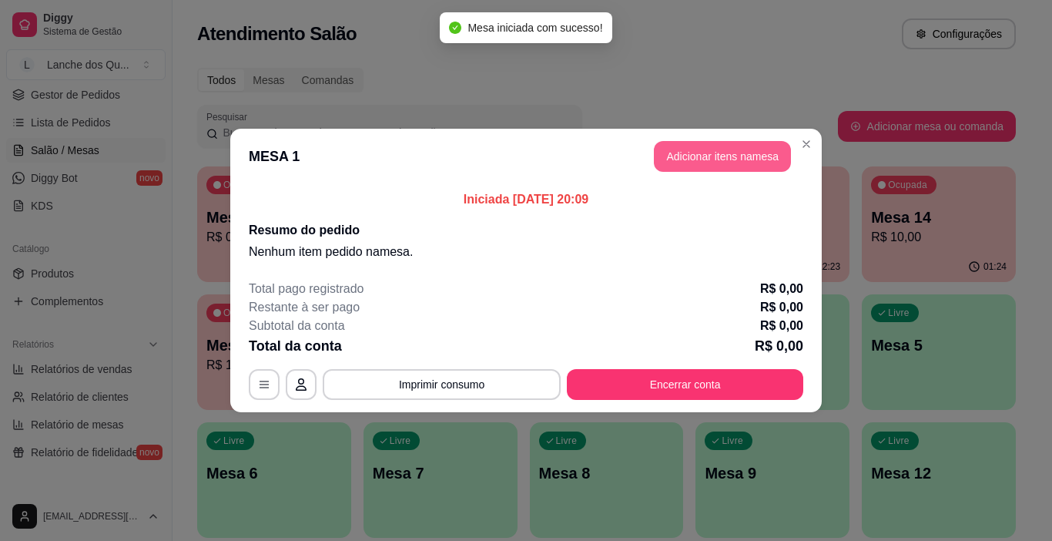
click at [684, 156] on button "Adicionar itens na mesa" at bounding box center [722, 156] width 137 height 31
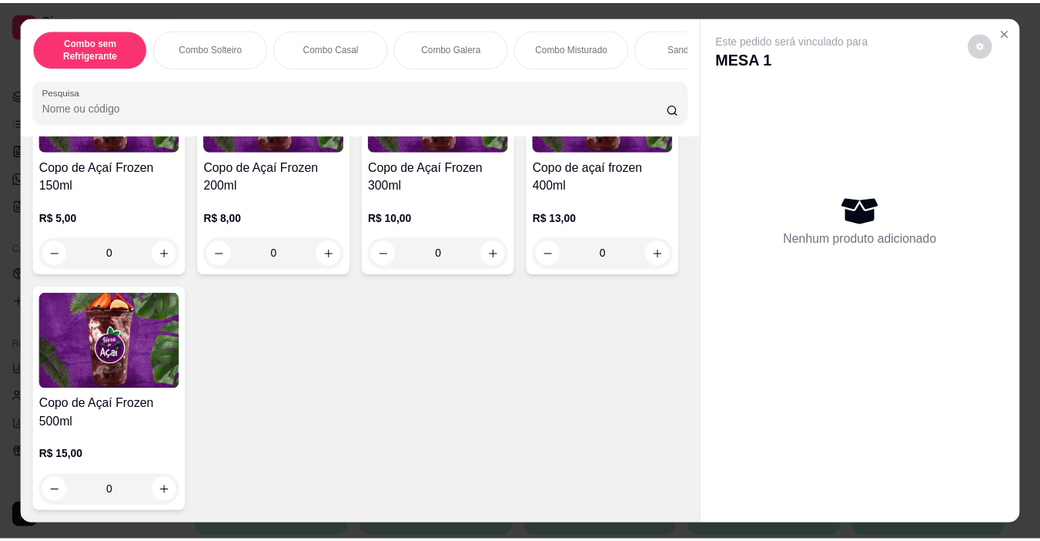
scroll to position [4313, 0]
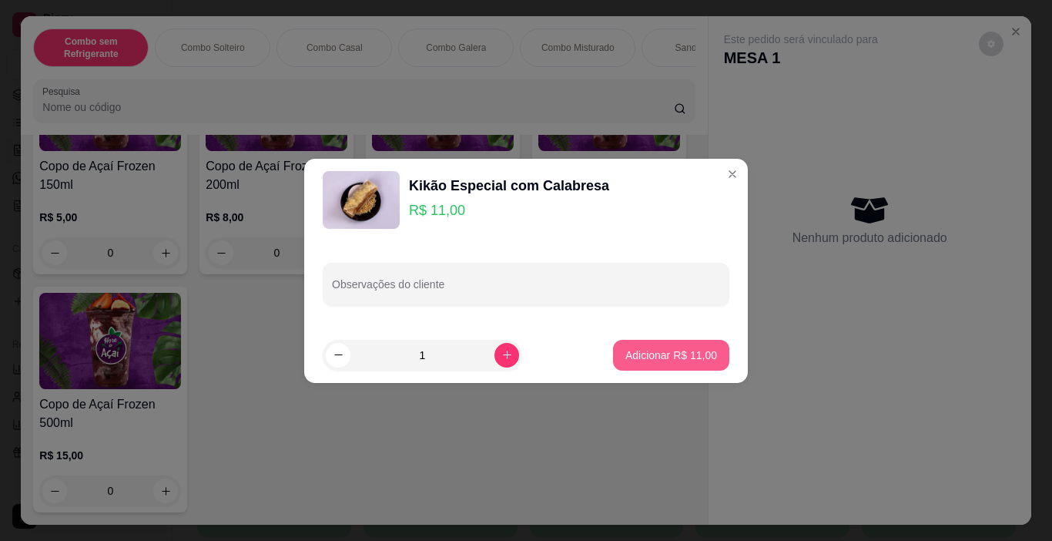
click at [647, 356] on p "Adicionar R$ 11,00" at bounding box center [671, 354] width 92 height 15
type input "1"
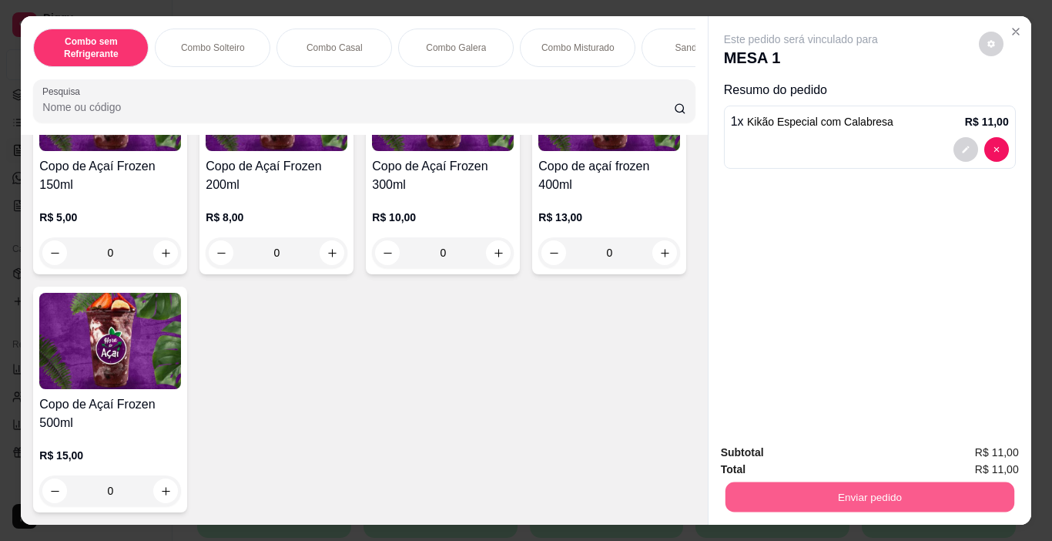
click at [828, 491] on button "Enviar pedido" at bounding box center [869, 497] width 289 height 30
click at [997, 450] on button "Enviar pedido" at bounding box center [979, 452] width 85 height 28
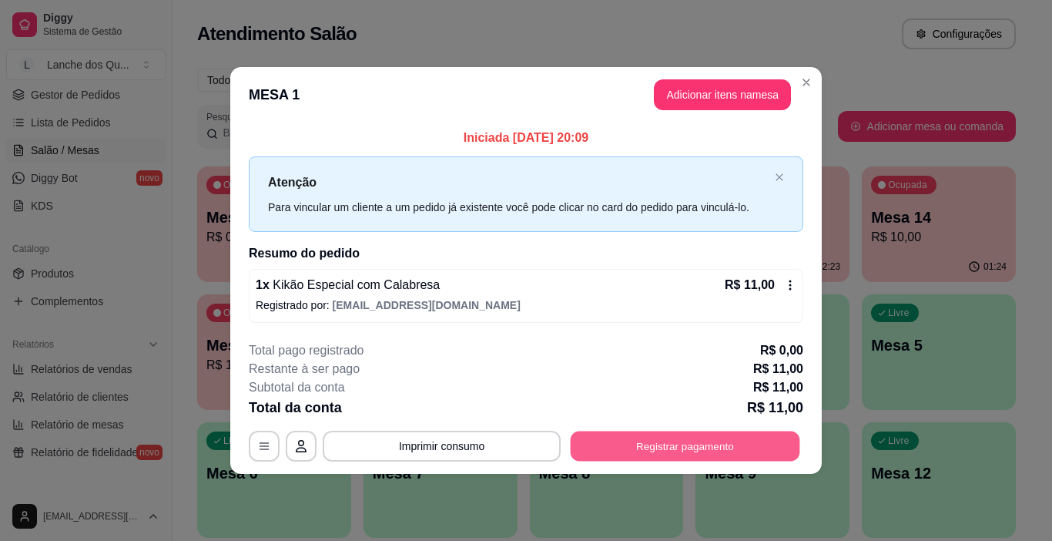
click at [643, 444] on button "Registrar pagamento" at bounding box center [686, 446] width 230 height 30
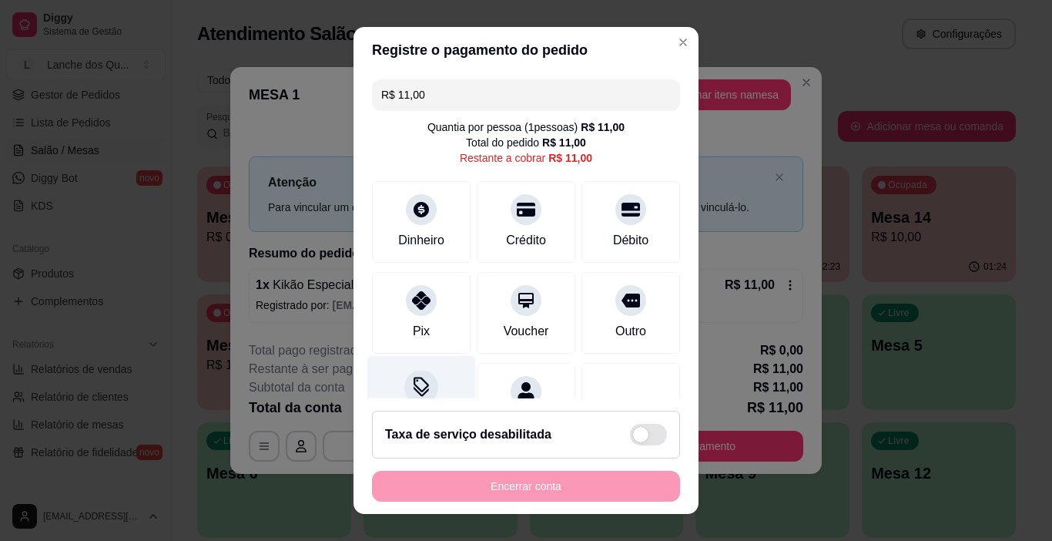
click at [413, 382] on icon at bounding box center [421, 387] width 20 height 20
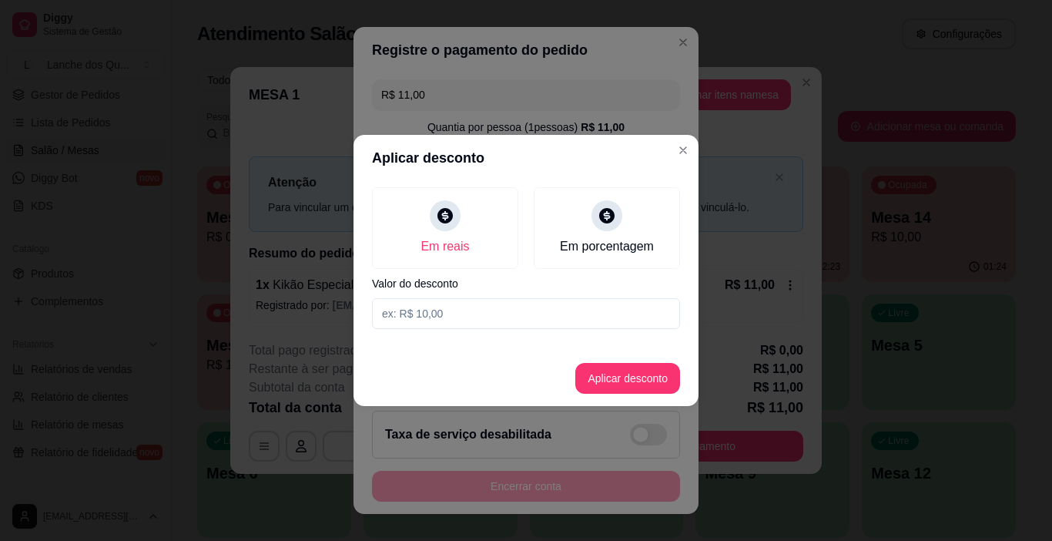
click at [414, 317] on input at bounding box center [526, 313] width 308 height 31
type input "1,00"
click at [637, 380] on button "Aplicar desconto" at bounding box center [627, 378] width 105 height 31
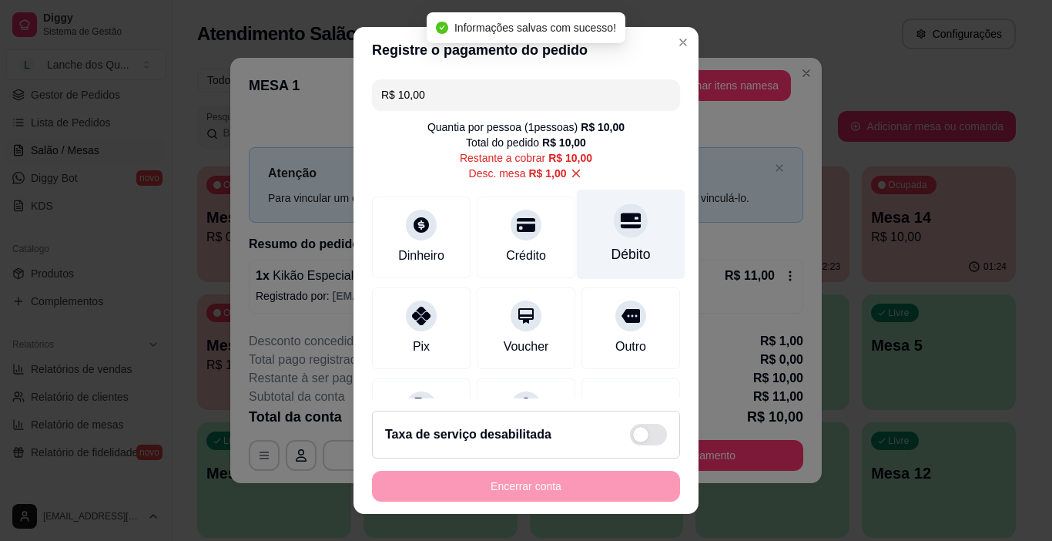
click at [614, 234] on div at bounding box center [631, 221] width 34 height 34
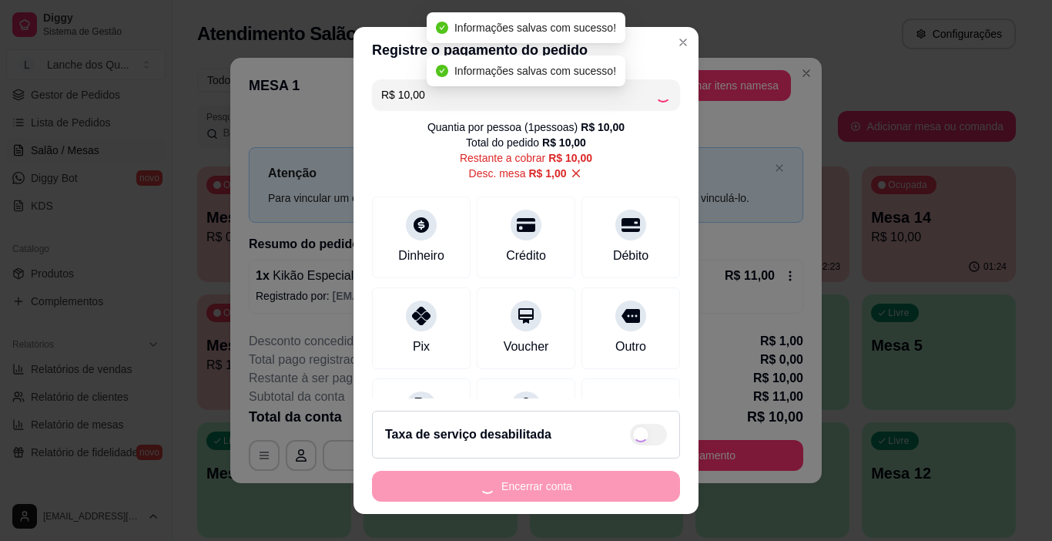
type input "R$ 0,00"
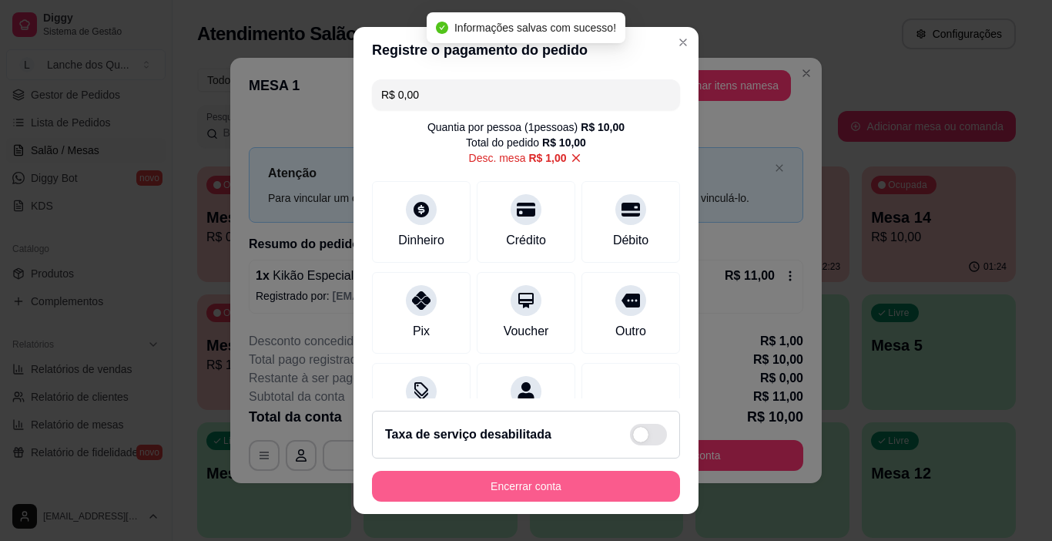
click at [577, 482] on button "Encerrar conta" at bounding box center [526, 486] width 308 height 31
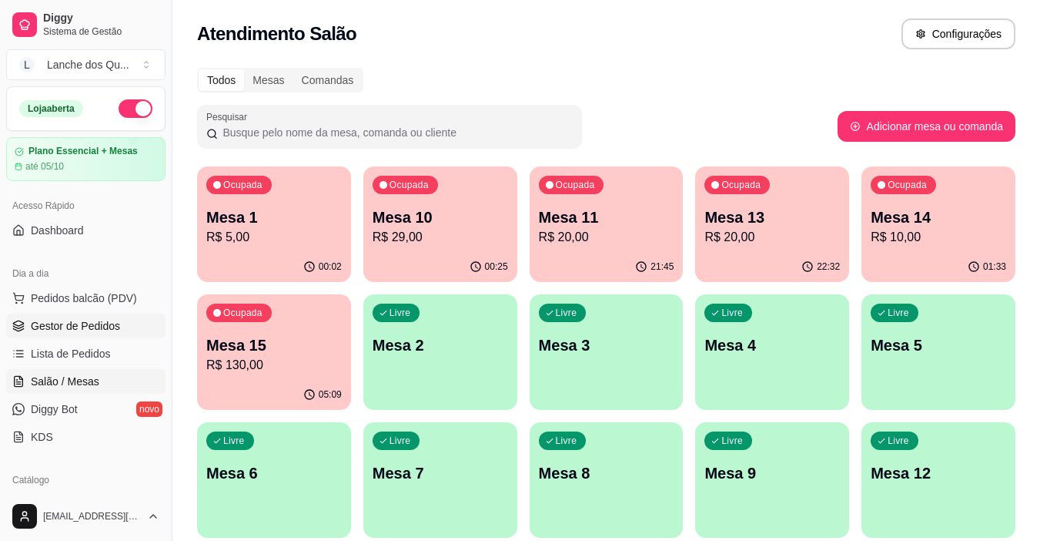
click at [89, 329] on span "Gestor de Pedidos" at bounding box center [75, 325] width 89 height 15
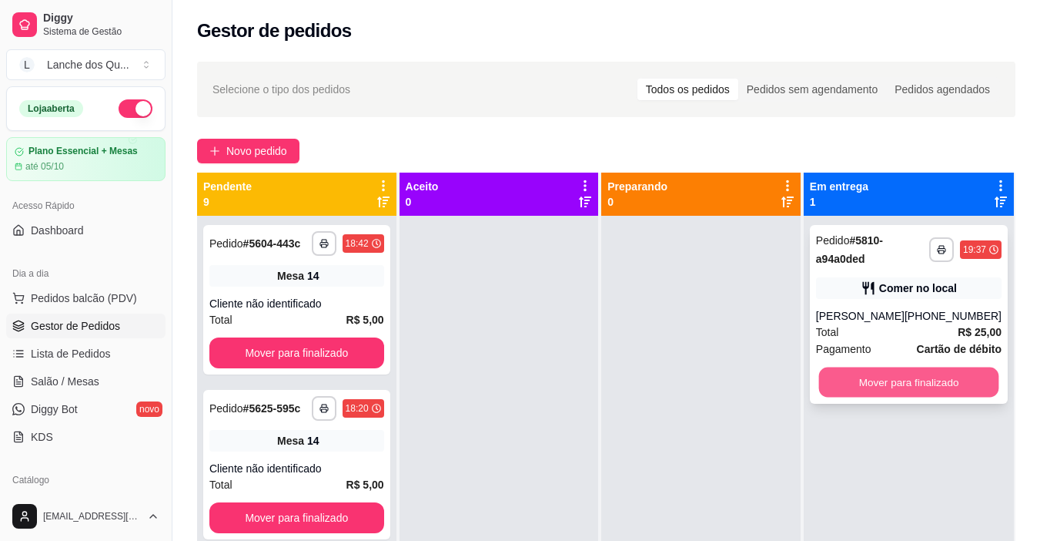
click at [934, 384] on button "Mover para finalizado" at bounding box center [909, 382] width 180 height 30
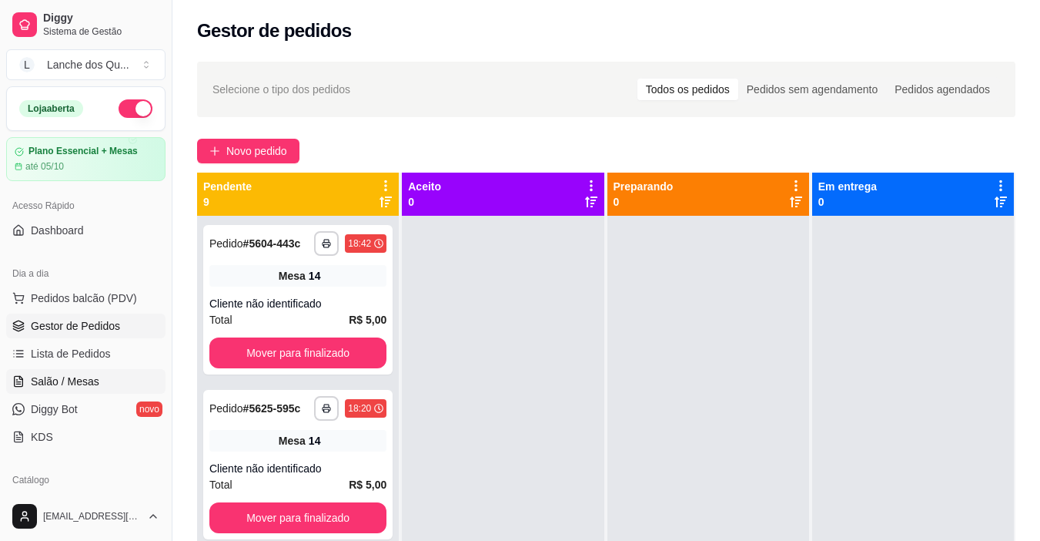
click at [74, 380] on span "Salão / Mesas" at bounding box center [65, 381] width 69 height 15
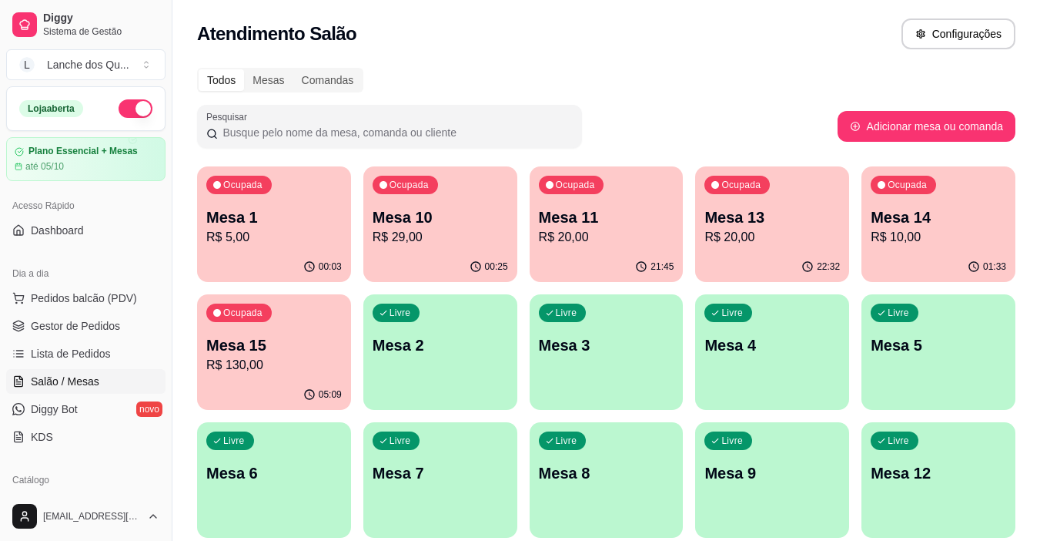
click at [323, 203] on div "Ocupada Mesa 1 R$ 5,00" at bounding box center [274, 208] width 154 height 85
click at [535, 226] on div "Ocupada Mesa 11 R$ 20,00" at bounding box center [606, 209] width 149 height 83
click at [434, 222] on p "Mesa 10" at bounding box center [440, 217] width 132 height 21
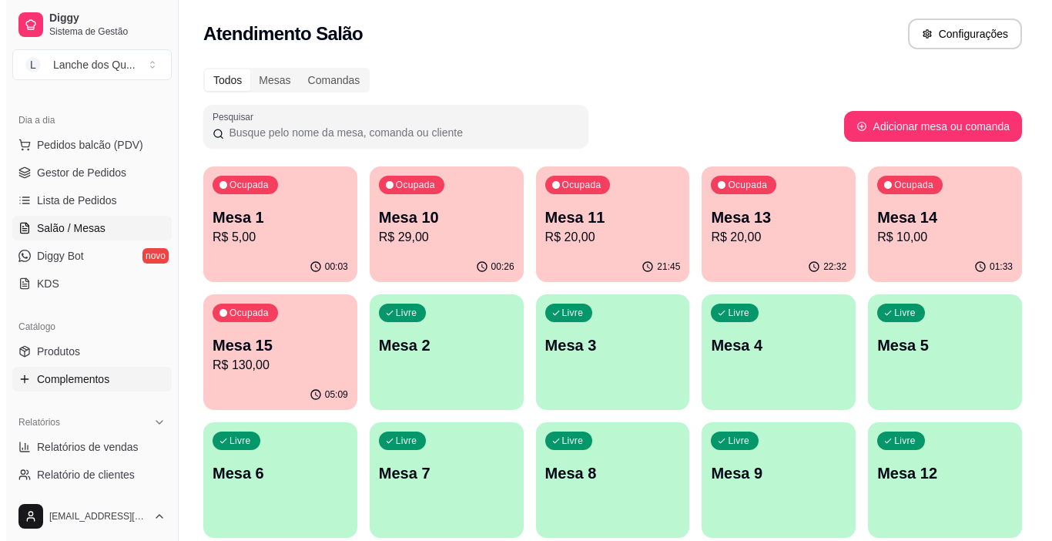
scroll to position [154, 0]
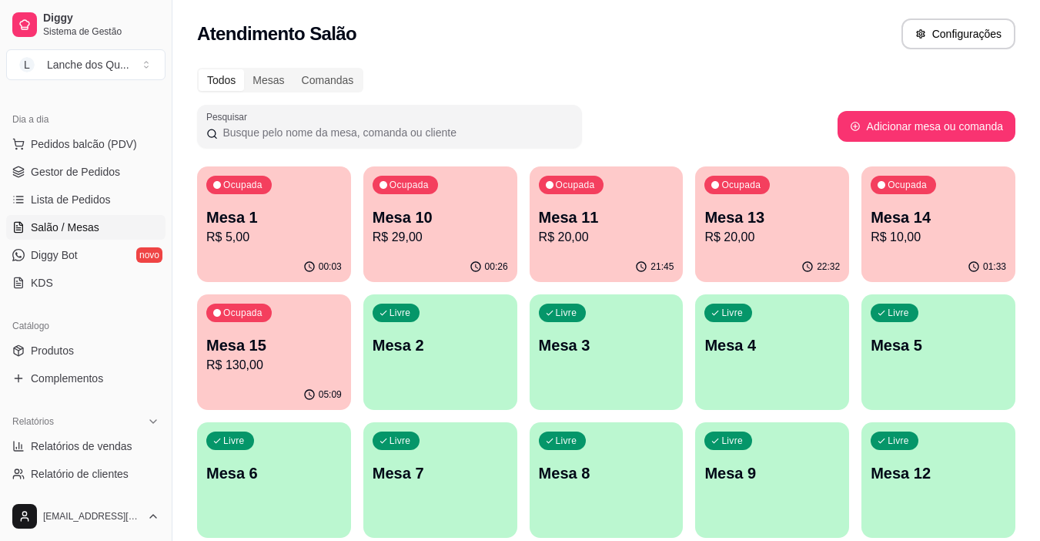
click at [247, 248] on div "Ocupada Mesa 1 R$ 5,00" at bounding box center [274, 208] width 154 height 85
click at [461, 224] on p "Mesa 10" at bounding box center [441, 217] width 136 height 22
click at [461, 228] on p "R$ 29,00" at bounding box center [441, 237] width 136 height 18
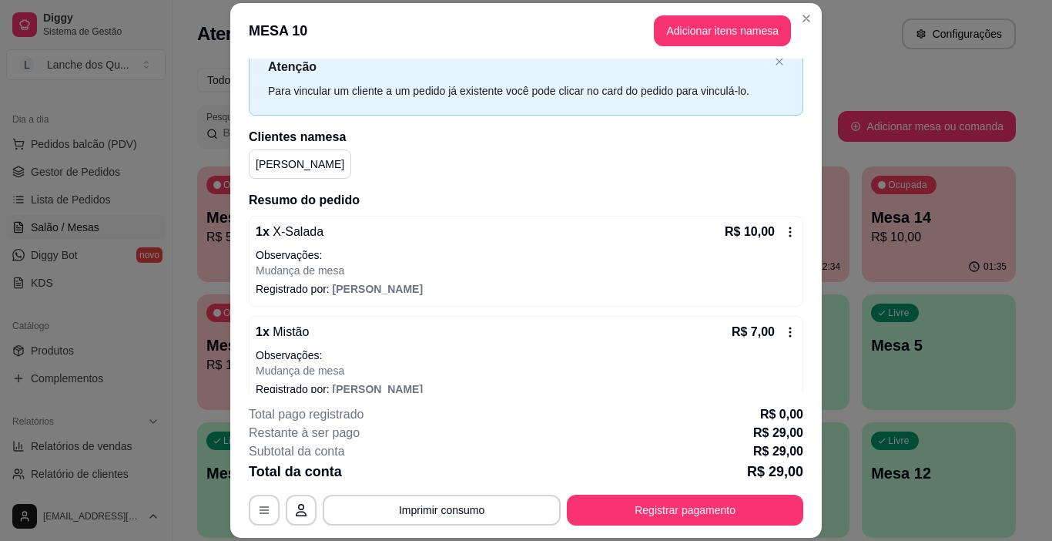
scroll to position [0, 0]
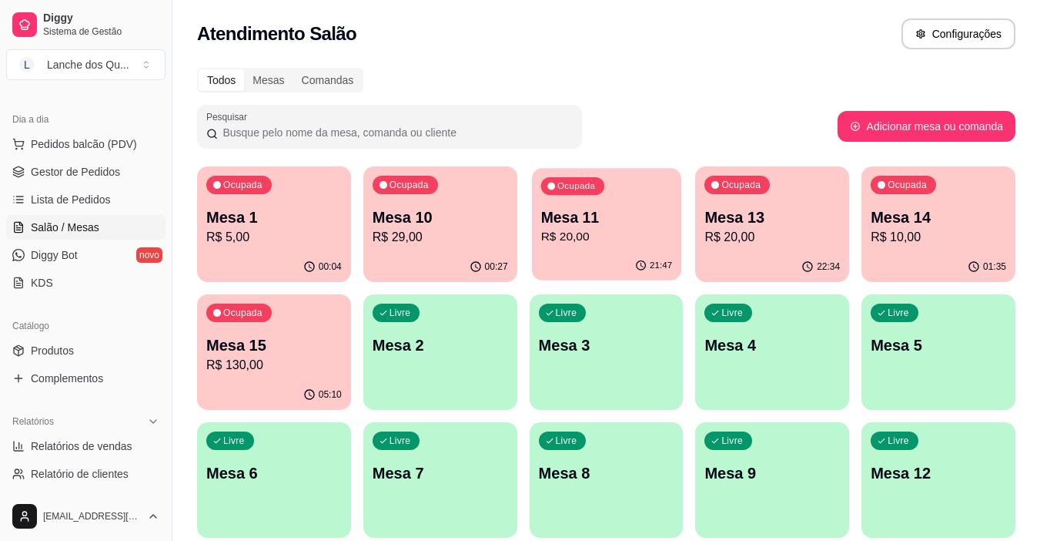
click at [603, 236] on p "R$ 20,00" at bounding box center [607, 237] width 132 height 18
click at [786, 230] on p "R$ 20,00" at bounding box center [773, 237] width 136 height 18
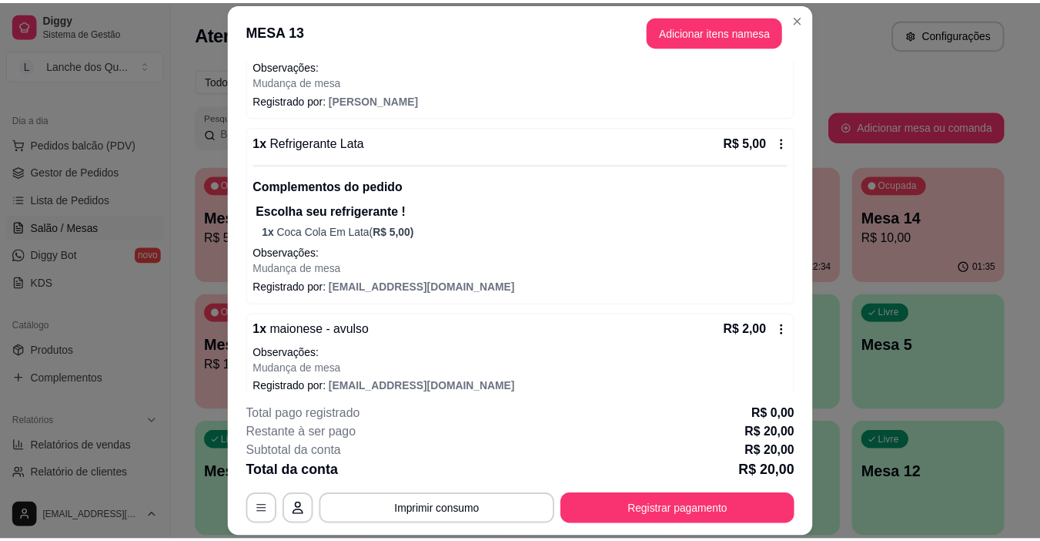
scroll to position [358, 0]
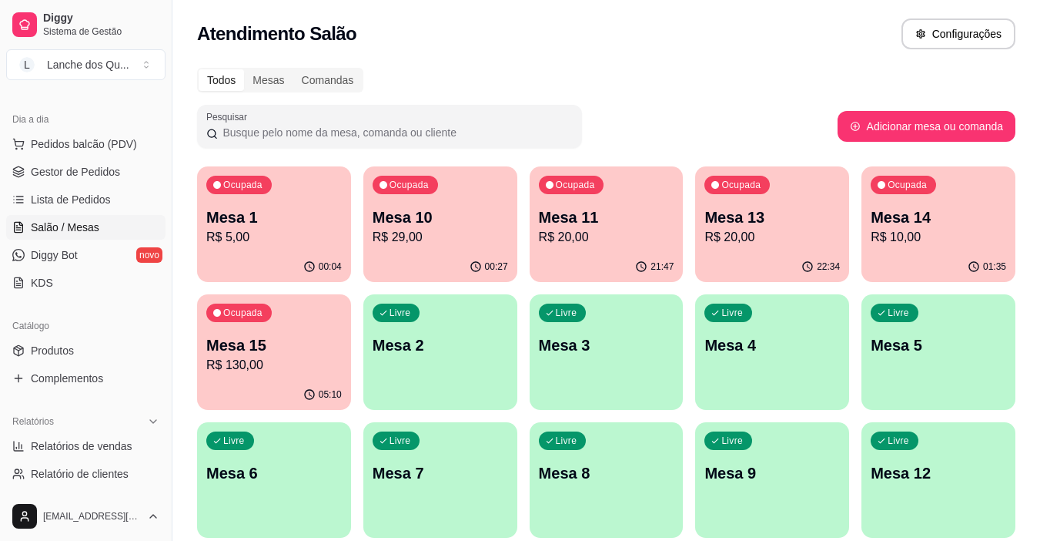
click at [942, 243] on p "R$ 10,00" at bounding box center [939, 237] width 136 height 18
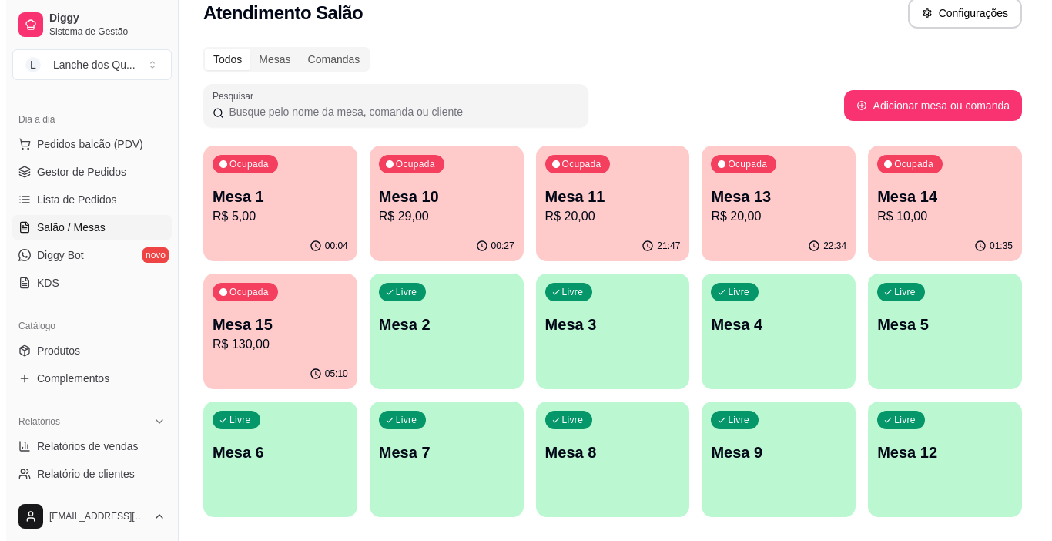
scroll to position [0, 0]
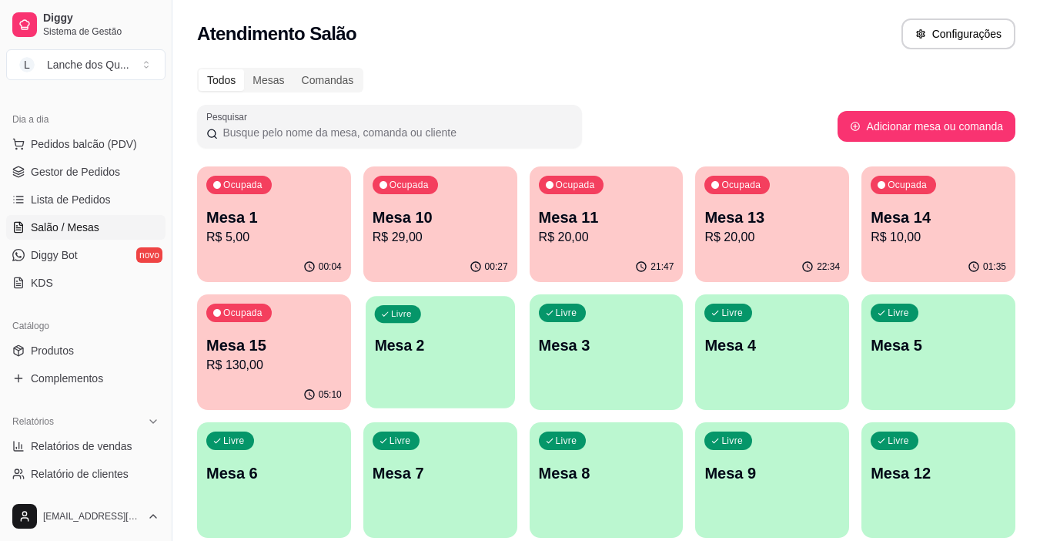
click at [431, 330] on div "Livre Mesa 2" at bounding box center [440, 343] width 149 height 94
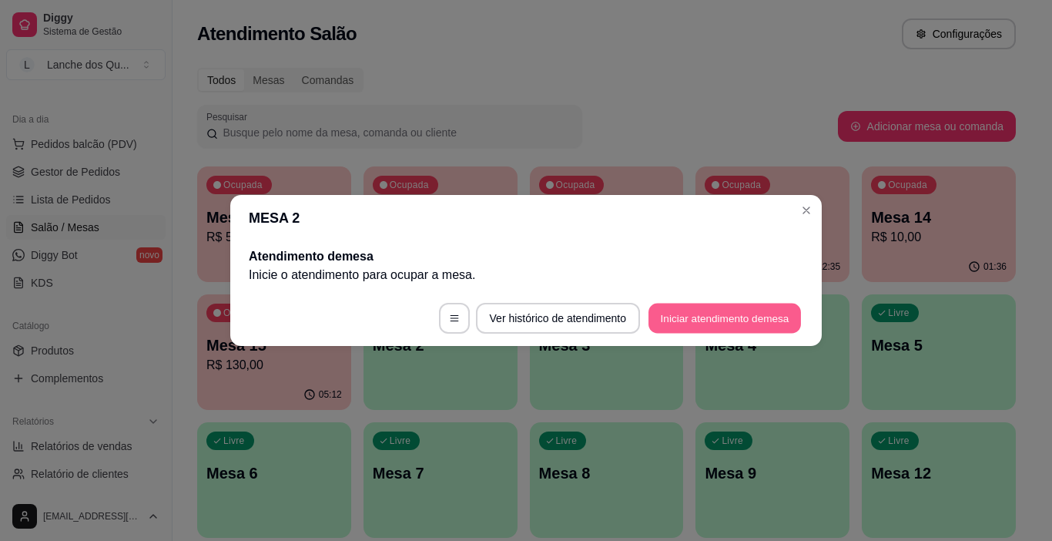
click at [721, 329] on button "Iniciar atendimento de mesa" at bounding box center [724, 318] width 152 height 30
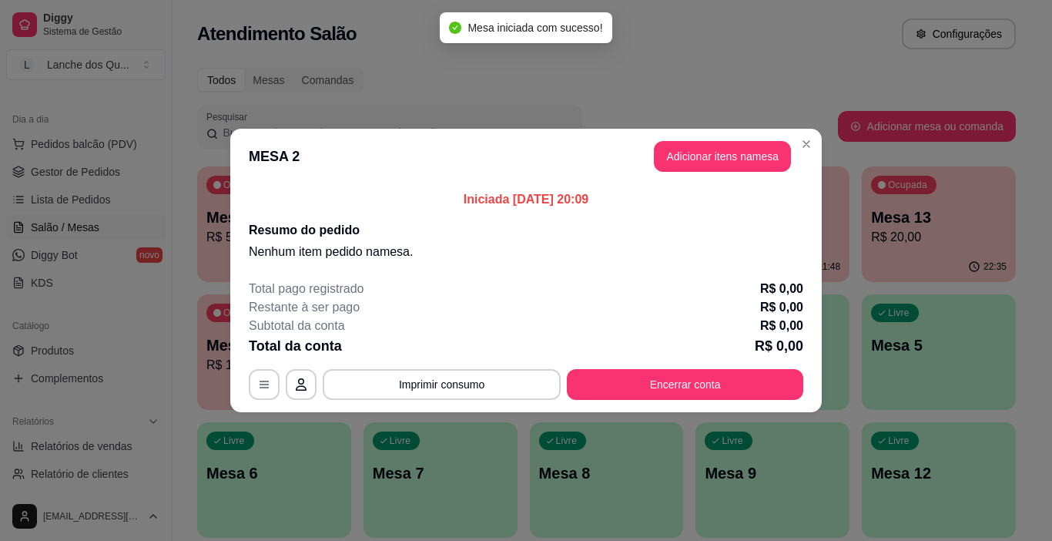
click at [727, 167] on button "Adicionar itens na mesa" at bounding box center [722, 156] width 137 height 31
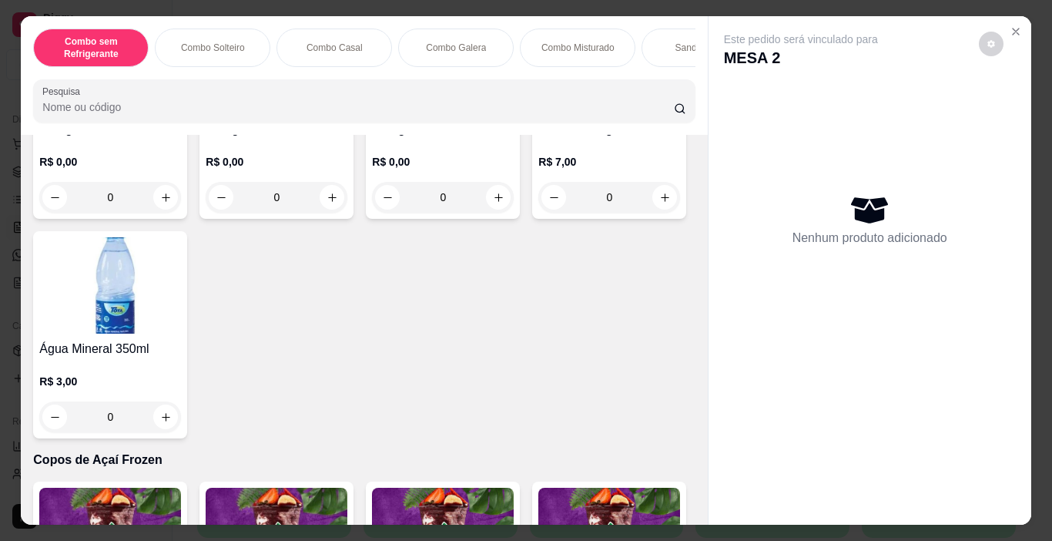
scroll to position [3620, 0]
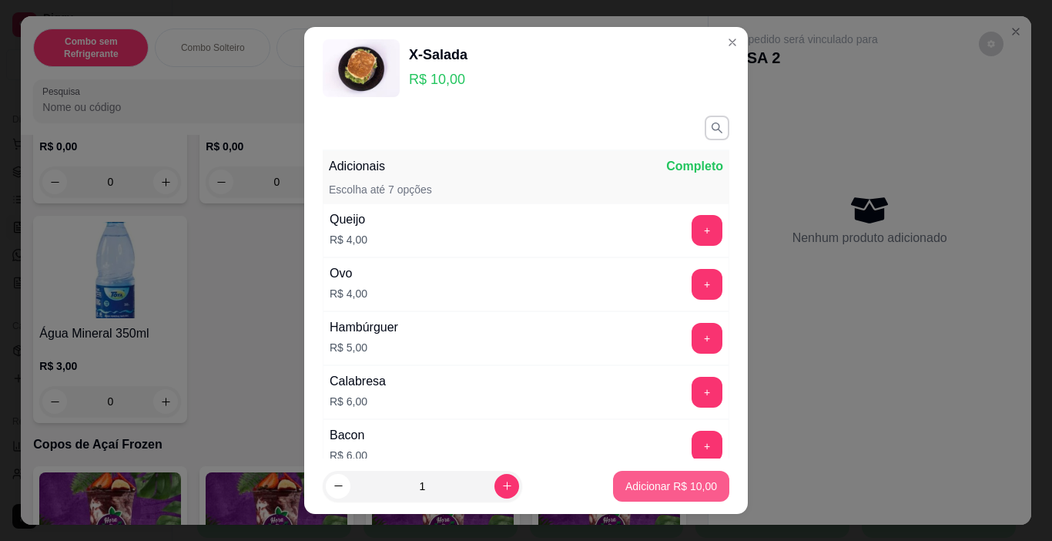
click at [666, 489] on p "Adicionar R$ 10,00" at bounding box center [671, 485] width 92 height 15
type input "1"
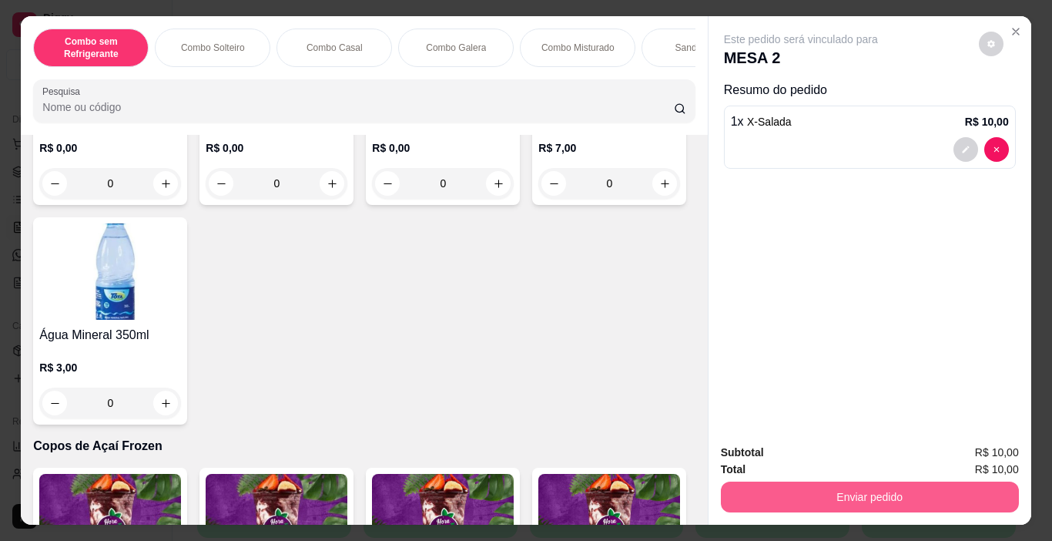
click at [849, 498] on button "Enviar pedido" at bounding box center [870, 496] width 298 height 31
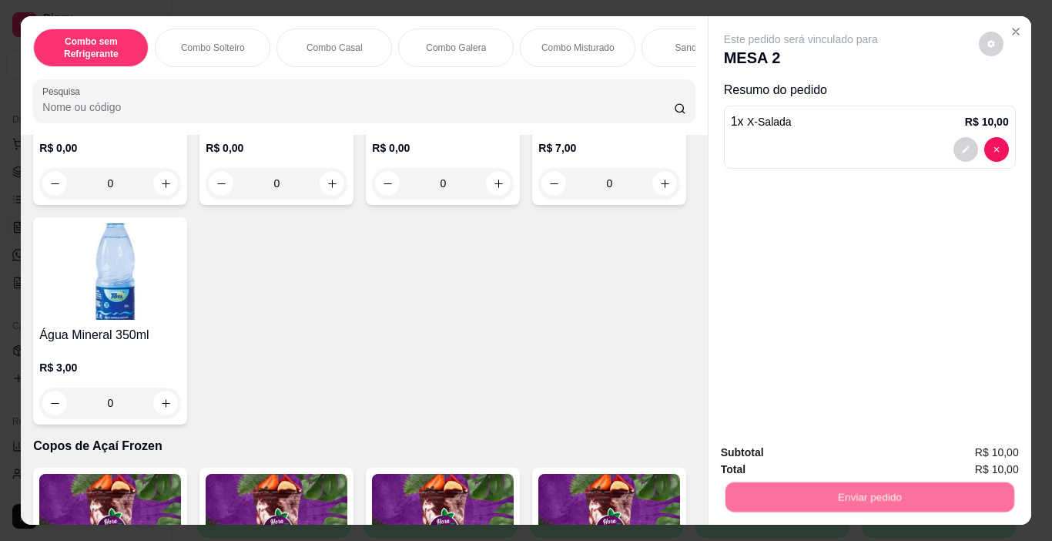
click at [853, 448] on button "Registrar cliente" at bounding box center [876, 452] width 102 height 29
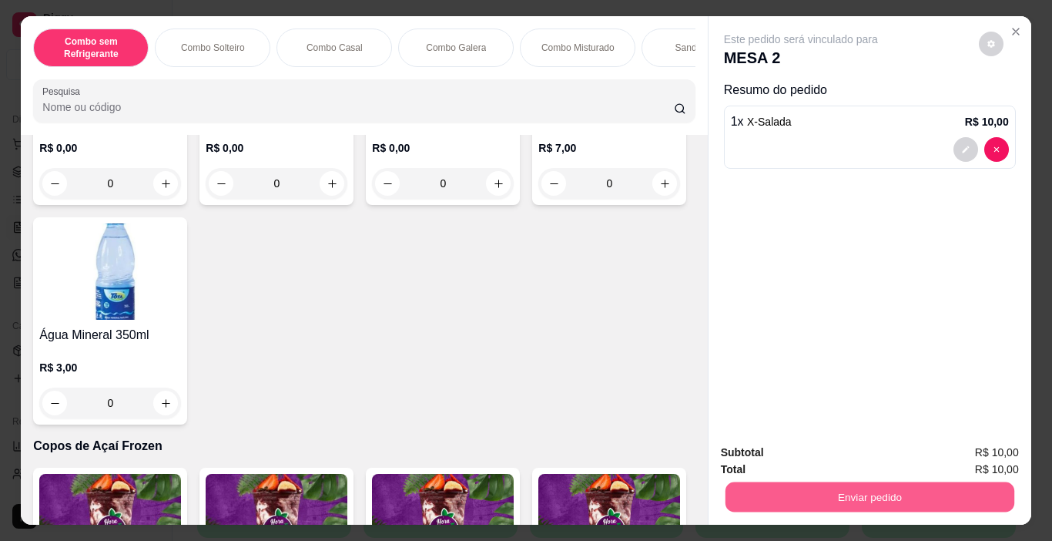
click at [856, 492] on button "Enviar pedido" at bounding box center [869, 497] width 289 height 30
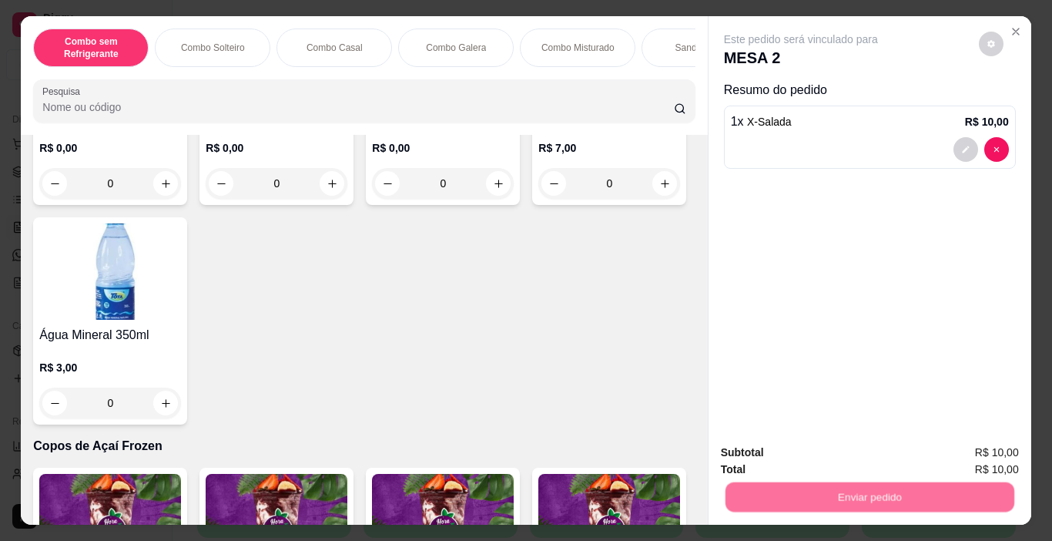
click at [958, 450] on button "Enviar pedido" at bounding box center [978, 452] width 87 height 29
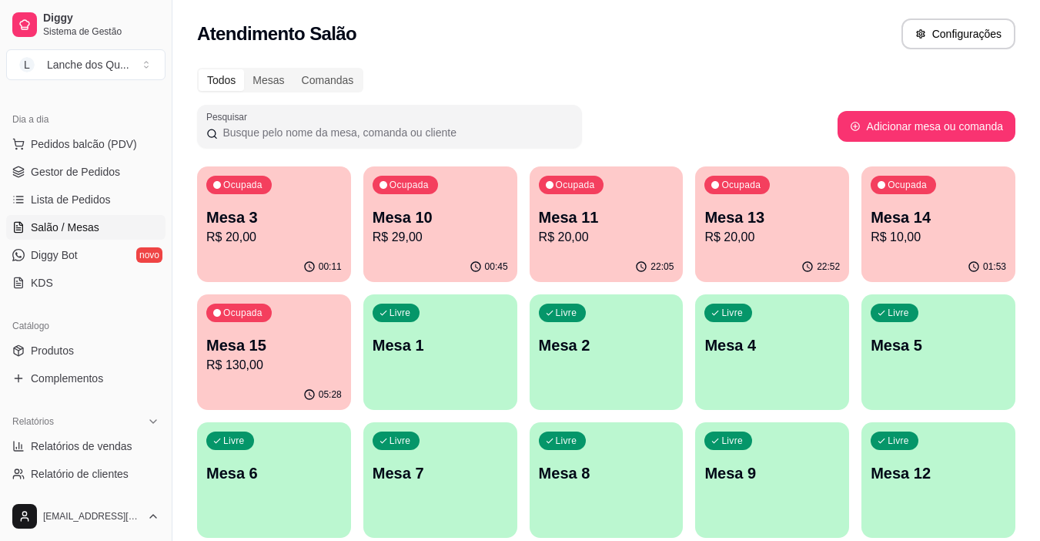
click at [267, 229] on p "R$ 20,00" at bounding box center [274, 237] width 136 height 18
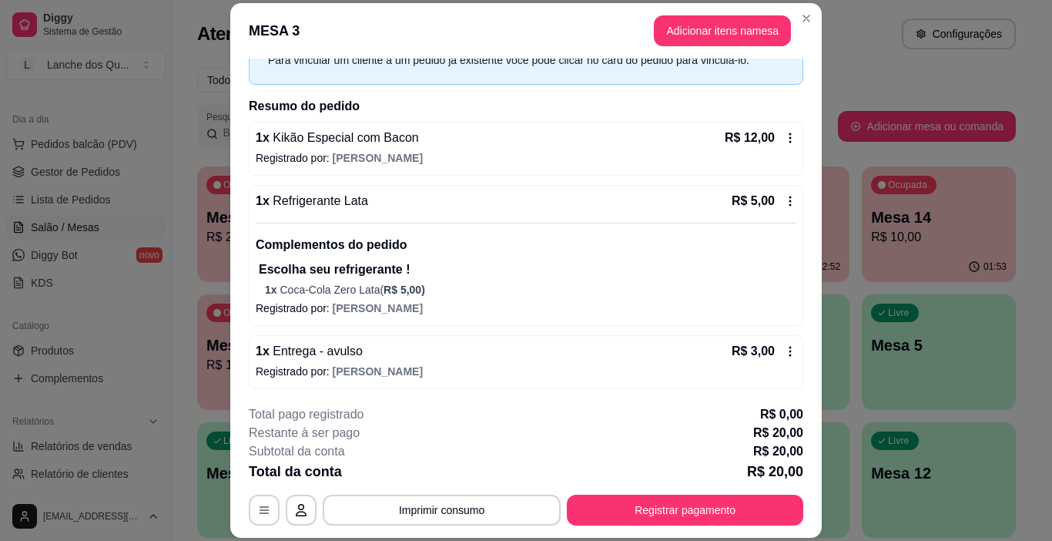
scroll to position [84, 0]
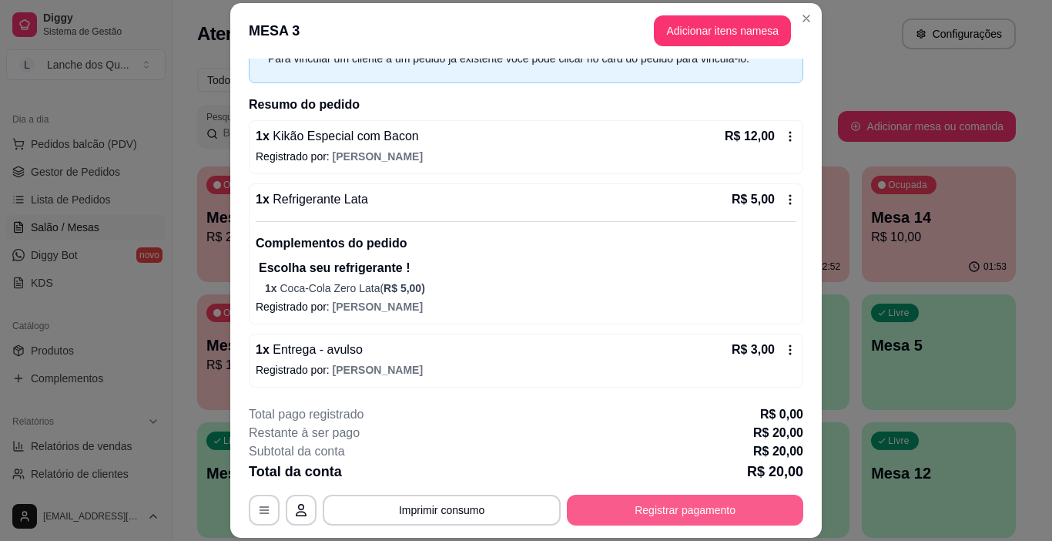
click at [645, 507] on button "Registrar pagamento" at bounding box center [685, 509] width 236 height 31
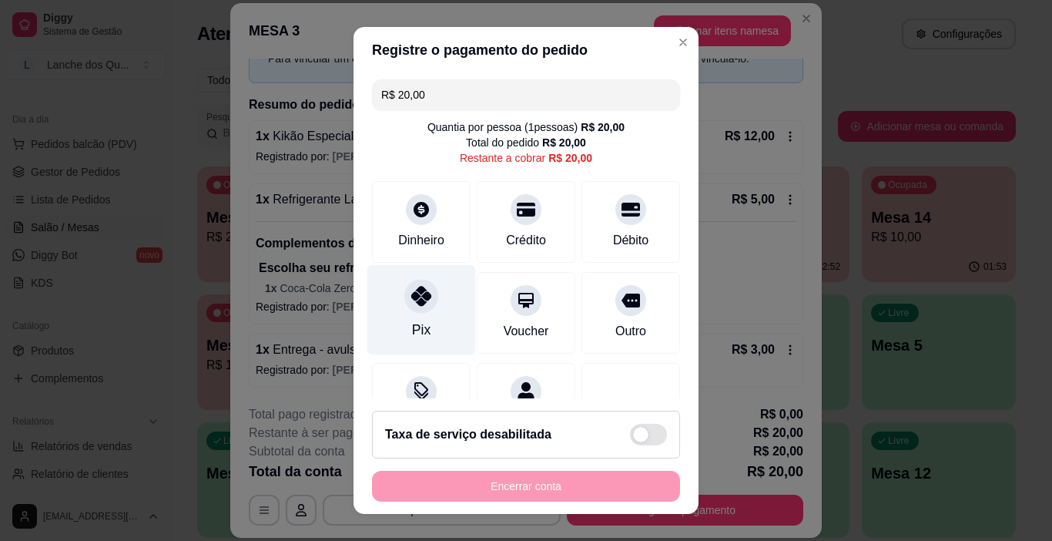
click at [395, 315] on div "Pix" at bounding box center [421, 310] width 109 height 90
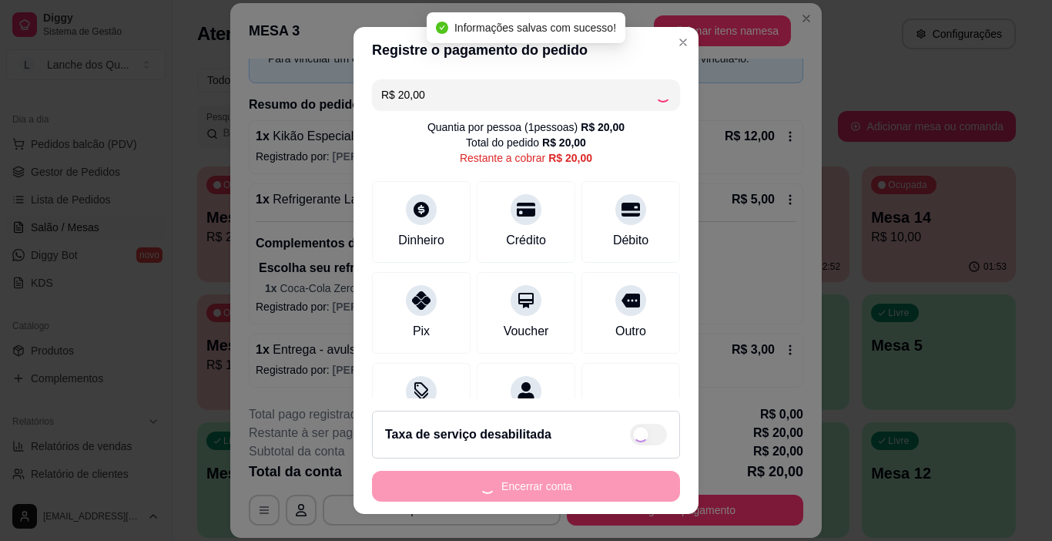
type input "R$ 0,00"
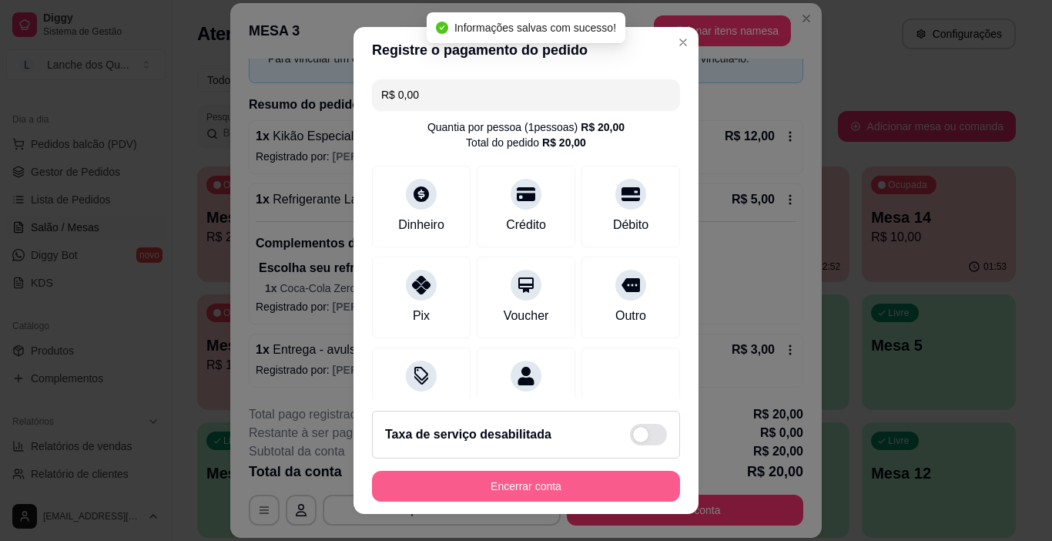
click at [507, 486] on button "Encerrar conta" at bounding box center [526, 486] width 308 height 31
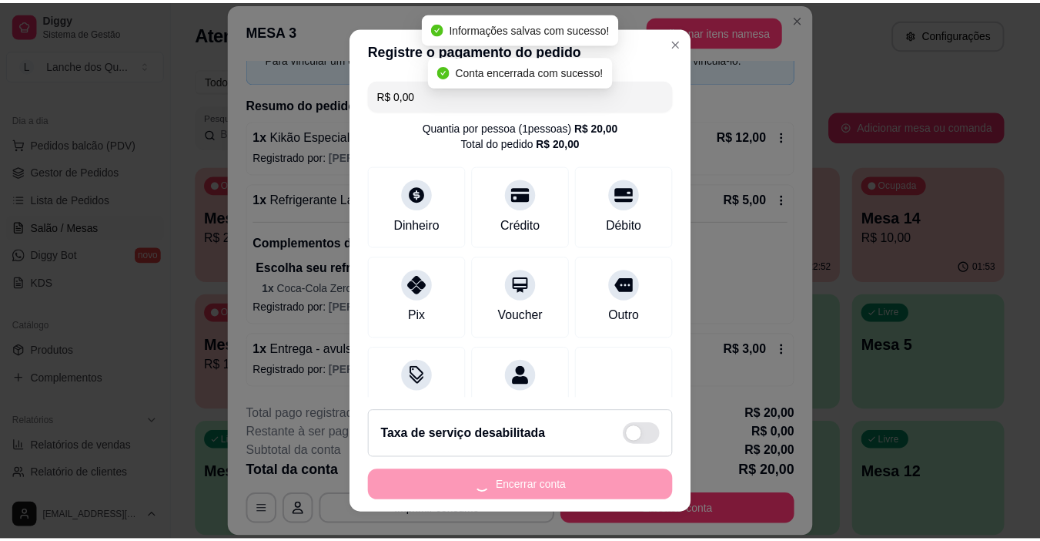
scroll to position [0, 0]
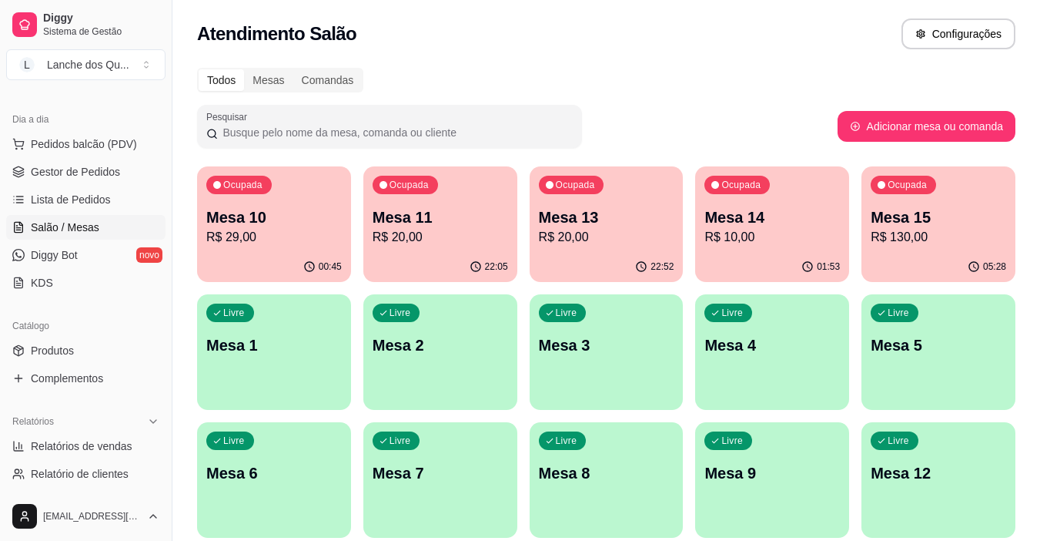
click at [435, 236] on p "R$ 20,00" at bounding box center [441, 237] width 136 height 18
click at [267, 269] on div "00:45" at bounding box center [274, 267] width 154 height 30
click at [441, 233] on p "R$ 20,00" at bounding box center [441, 237] width 136 height 18
click at [599, 236] on p "R$ 20,00" at bounding box center [607, 237] width 136 height 18
click at [742, 238] on p "R$ 10,00" at bounding box center [773, 237] width 136 height 18
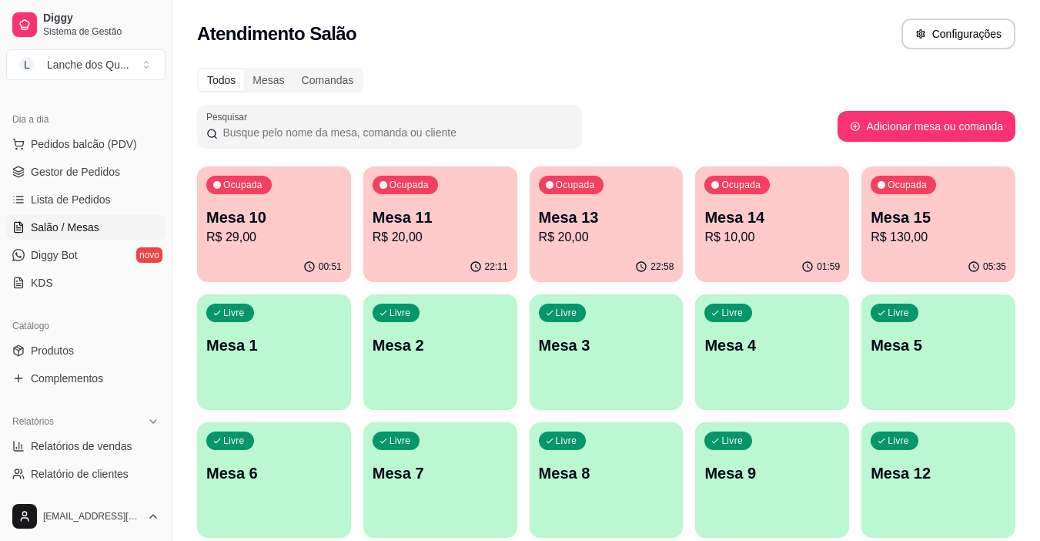
click at [930, 229] on p "R$ 130,00" at bounding box center [939, 237] width 136 height 18
